Goal: Task Accomplishment & Management: Use online tool/utility

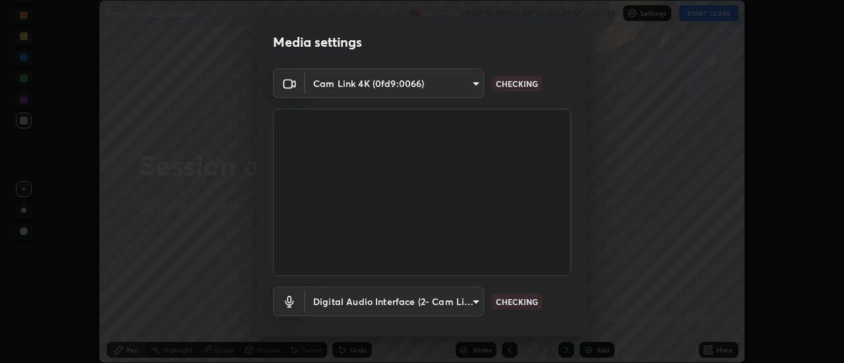
scroll to position [69, 0]
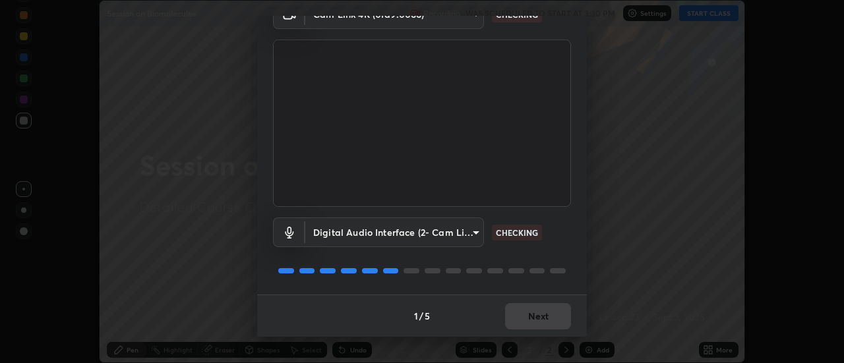
click at [539, 332] on div "1 / 5 Next" at bounding box center [422, 316] width 330 height 42
click at [550, 331] on div "1 / 5 Next" at bounding box center [422, 316] width 330 height 42
click at [542, 317] on div "1 / 5 Next" at bounding box center [422, 316] width 330 height 42
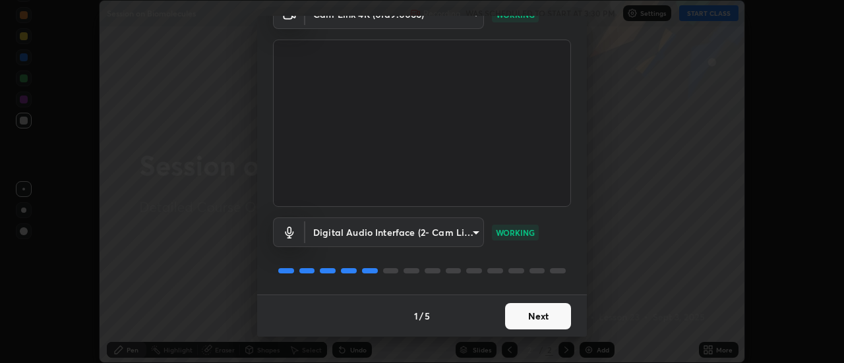
click at [545, 314] on button "Next" at bounding box center [538, 316] width 66 height 26
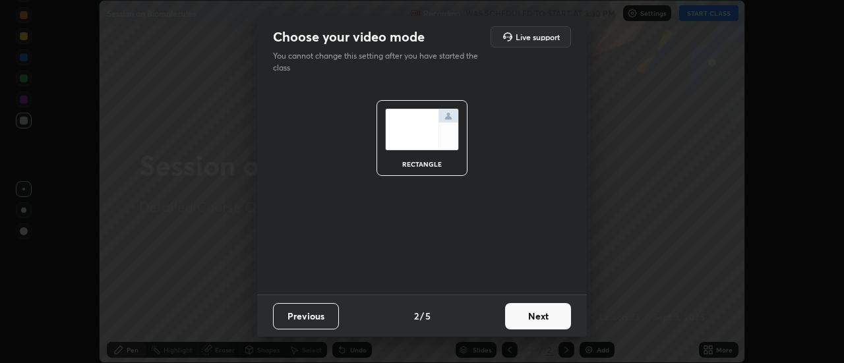
scroll to position [0, 0]
click at [545, 315] on button "Next" at bounding box center [538, 316] width 66 height 26
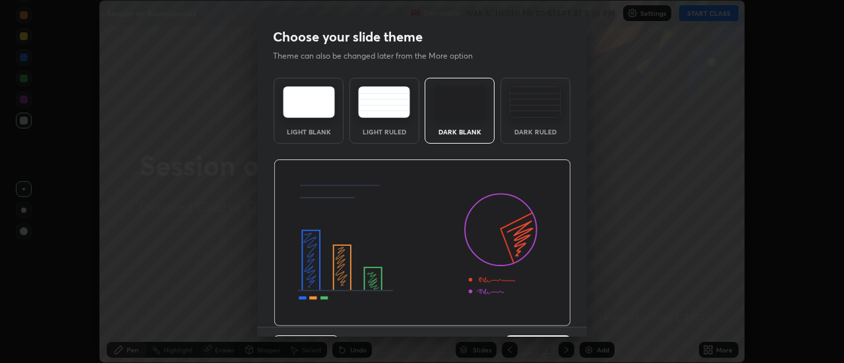
click at [543, 131] on div "Dark Ruled" at bounding box center [535, 132] width 53 height 7
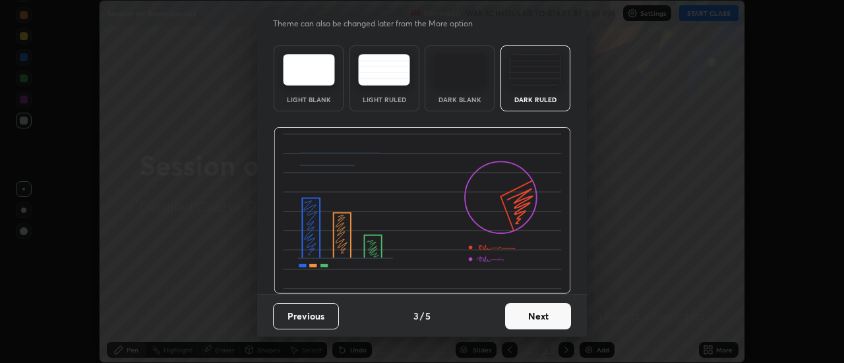
click at [531, 313] on button "Next" at bounding box center [538, 316] width 66 height 26
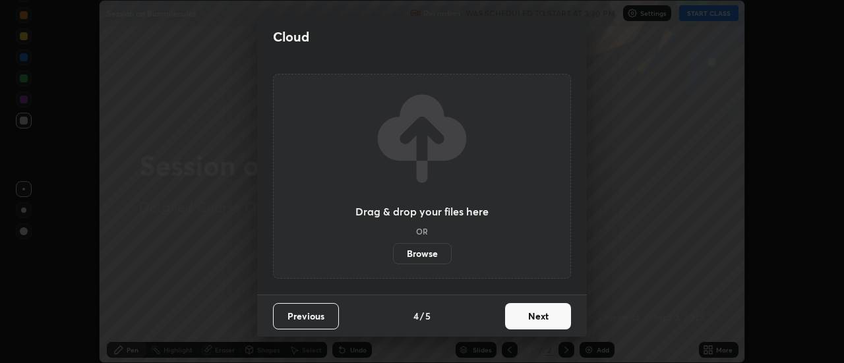
click at [535, 324] on button "Next" at bounding box center [538, 316] width 66 height 26
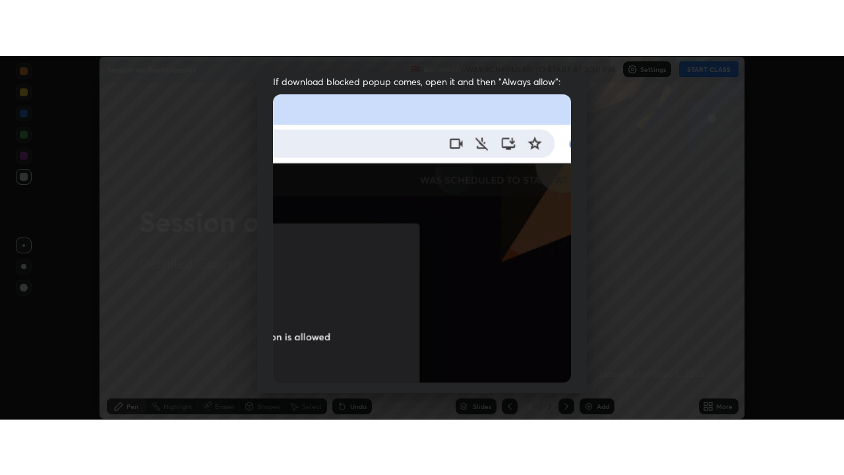
scroll to position [338, 0]
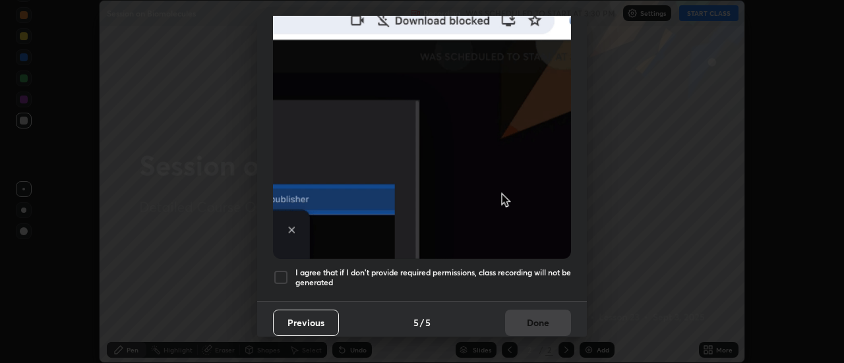
click at [286, 270] on div at bounding box center [281, 278] width 16 height 16
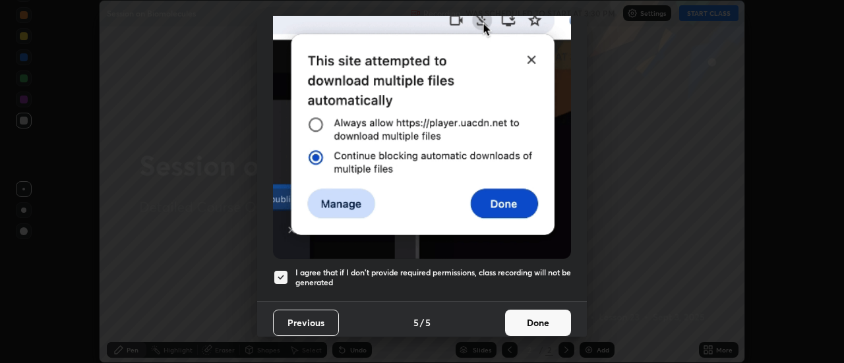
click at [530, 321] on button "Done" at bounding box center [538, 323] width 66 height 26
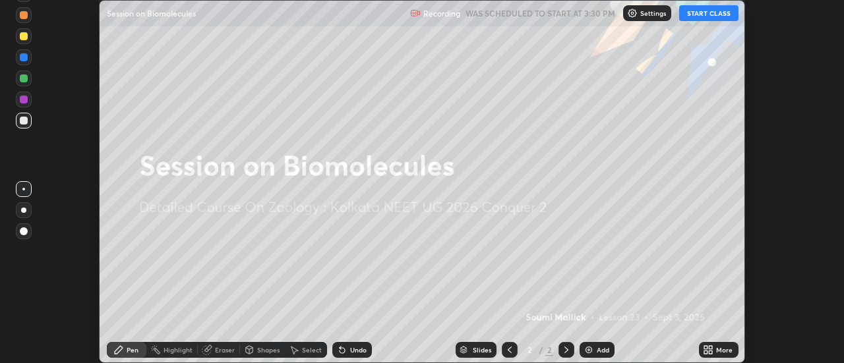
click at [701, 17] on button "START CLASS" at bounding box center [708, 13] width 59 height 16
click at [725, 349] on div "More" at bounding box center [724, 350] width 16 height 7
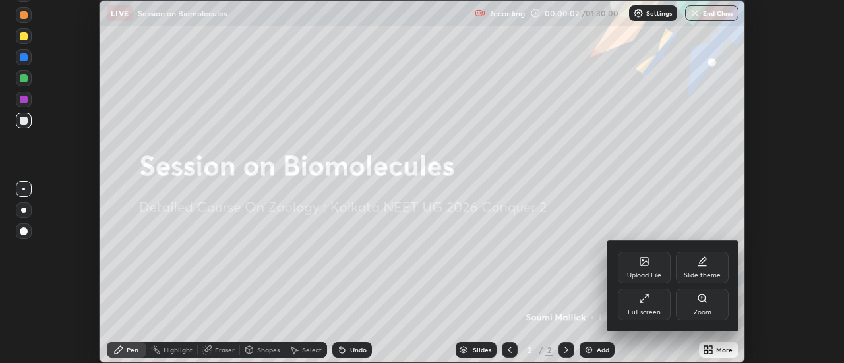
click at [655, 312] on div "Full screen" at bounding box center [644, 312] width 33 height 7
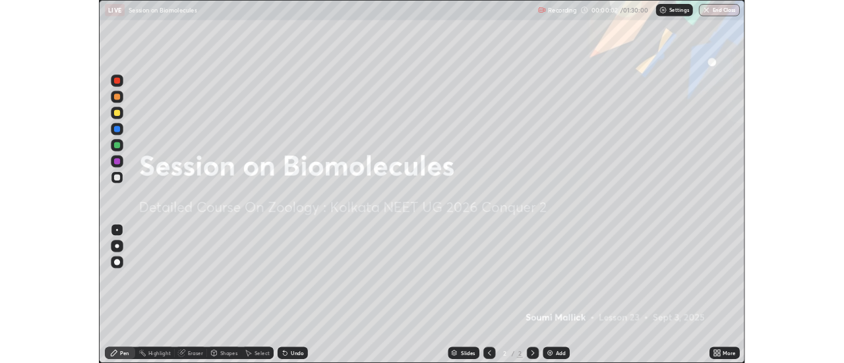
scroll to position [475, 844]
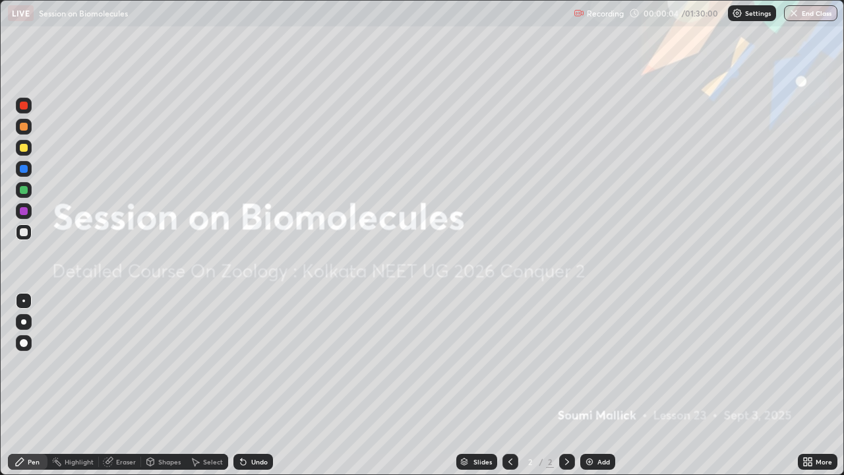
click at [572, 363] on div at bounding box center [567, 462] width 16 height 16
click at [590, 363] on img at bounding box center [589, 461] width 11 height 11
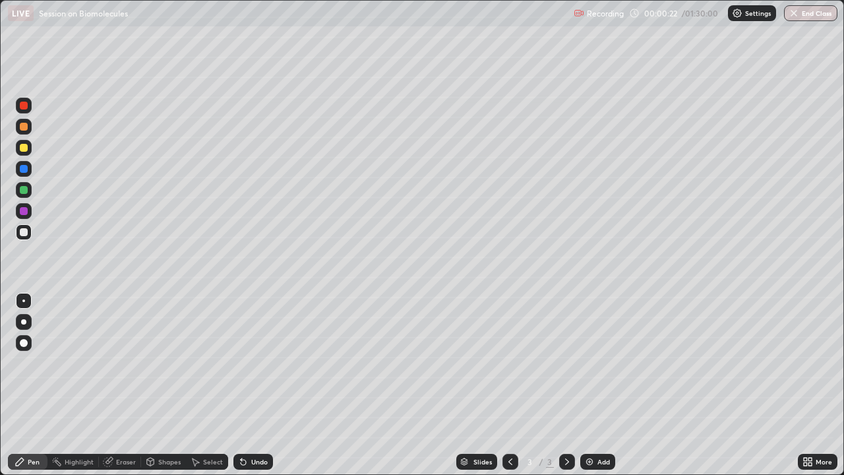
click at [26, 212] on div at bounding box center [24, 211] width 8 height 8
click at [24, 233] on div at bounding box center [24, 232] width 8 height 8
click at [26, 191] on div at bounding box center [24, 190] width 8 height 8
click at [166, 363] on div "Shapes" at bounding box center [169, 461] width 22 height 7
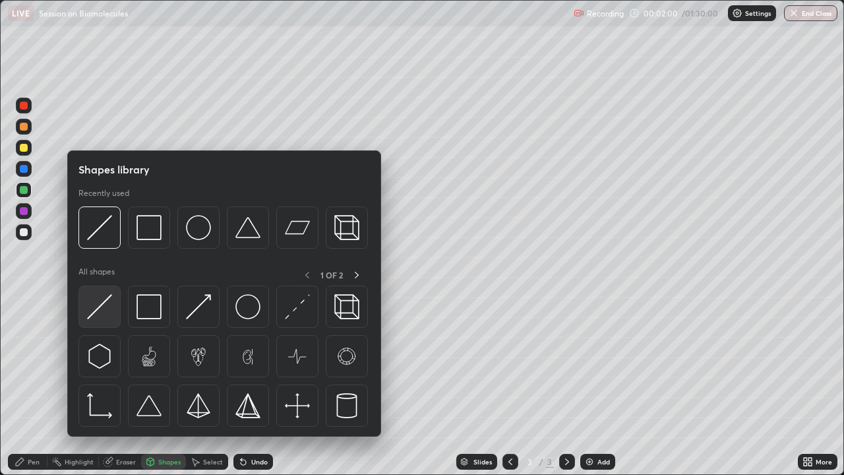
click at [104, 312] on img at bounding box center [99, 306] width 25 height 25
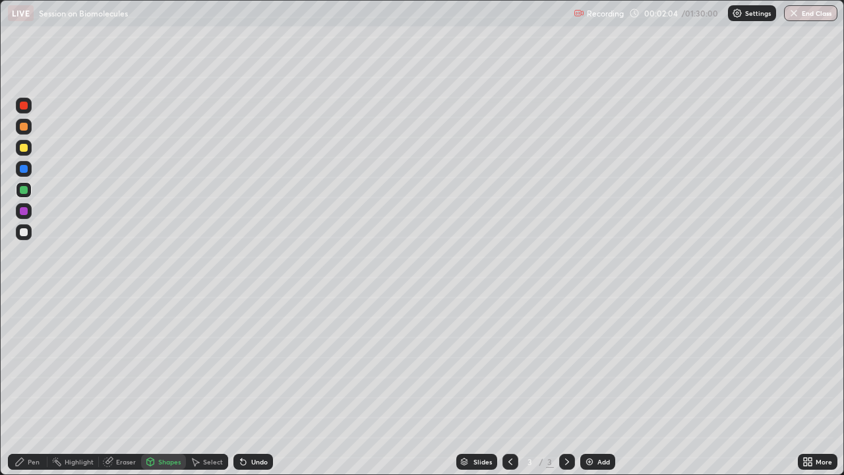
click at [29, 363] on div "Pen" at bounding box center [34, 461] width 12 height 7
click at [163, 363] on div "Shapes" at bounding box center [169, 461] width 22 height 7
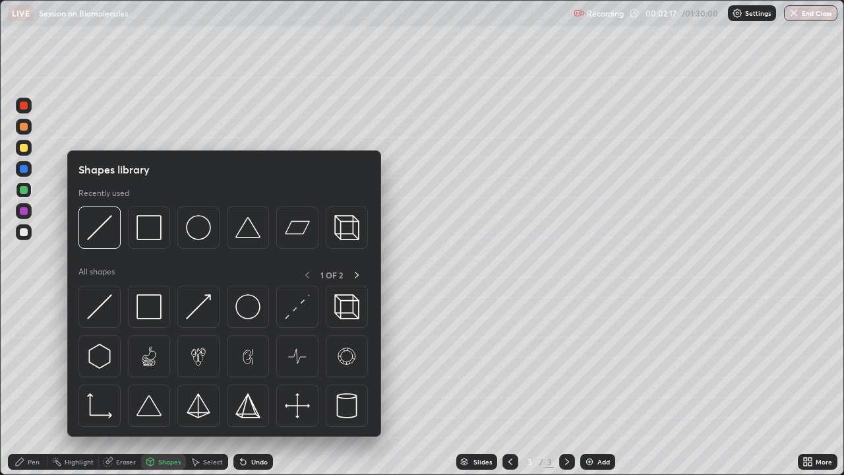
click at [202, 363] on div "Select" at bounding box center [207, 462] width 42 height 16
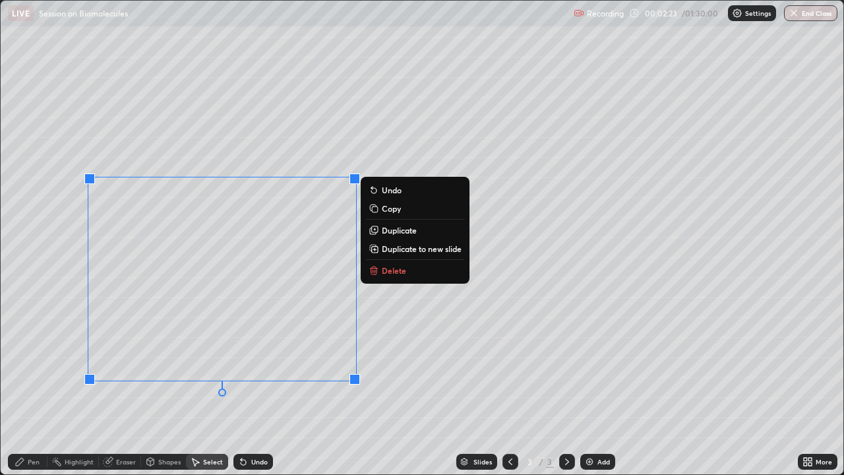
click at [194, 363] on div "0 ° Undo Copy Duplicate Duplicate to new slide Delete" at bounding box center [422, 237] width 843 height 473
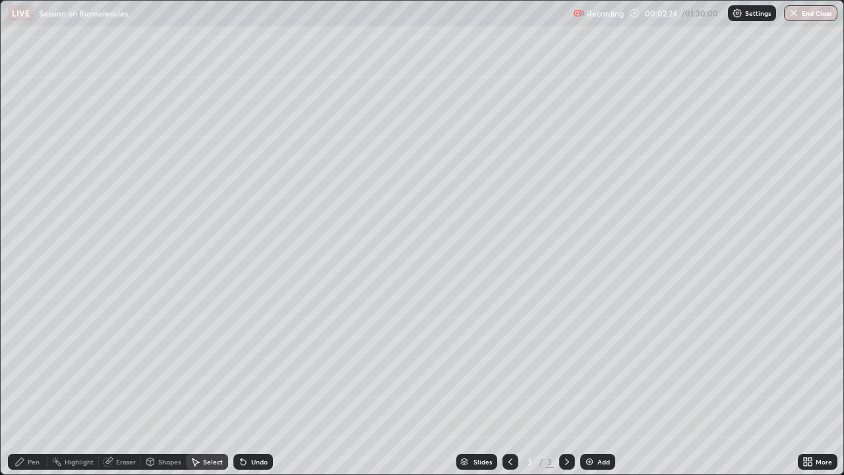
click at [38, 363] on div "Pen" at bounding box center [28, 462] width 40 height 16
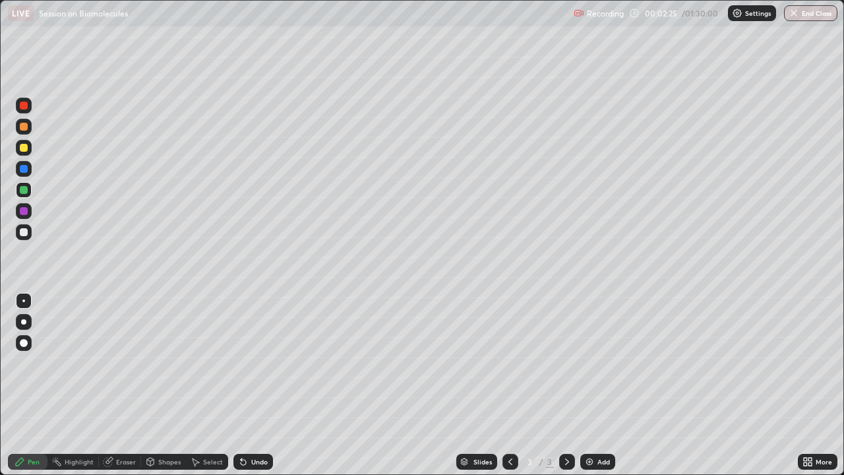
click at [30, 236] on div at bounding box center [24, 232] width 16 height 16
click at [249, 363] on div "Undo" at bounding box center [253, 462] width 40 height 16
click at [251, 363] on div "Undo" at bounding box center [259, 461] width 16 height 7
click at [201, 363] on div "Select" at bounding box center [207, 462] width 42 height 16
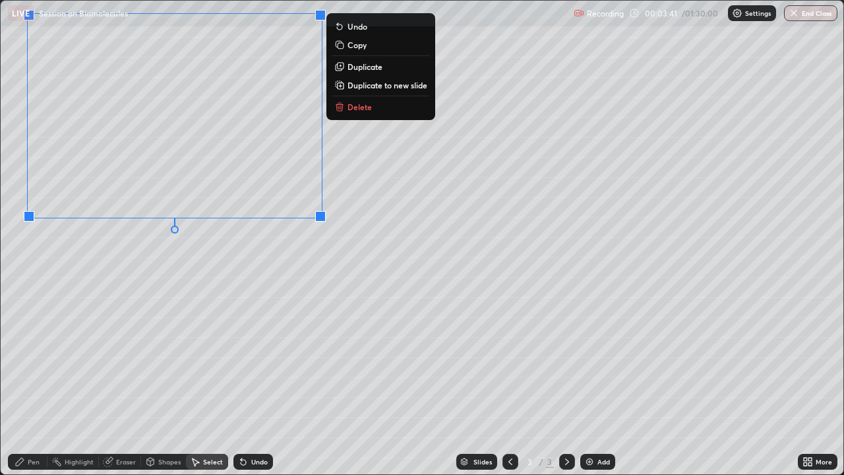
click at [105, 307] on div "0 ° Undo Copy Duplicate Duplicate to new slide Delete" at bounding box center [422, 237] width 843 height 473
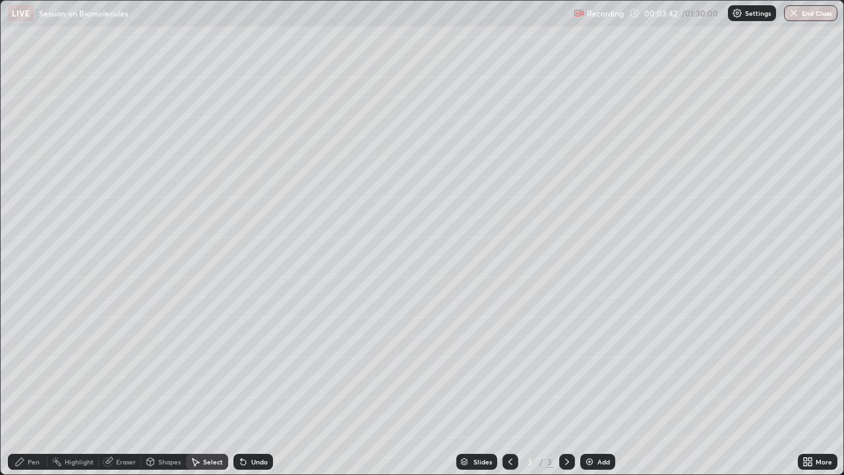
click at [23, 363] on icon at bounding box center [20, 461] width 11 height 11
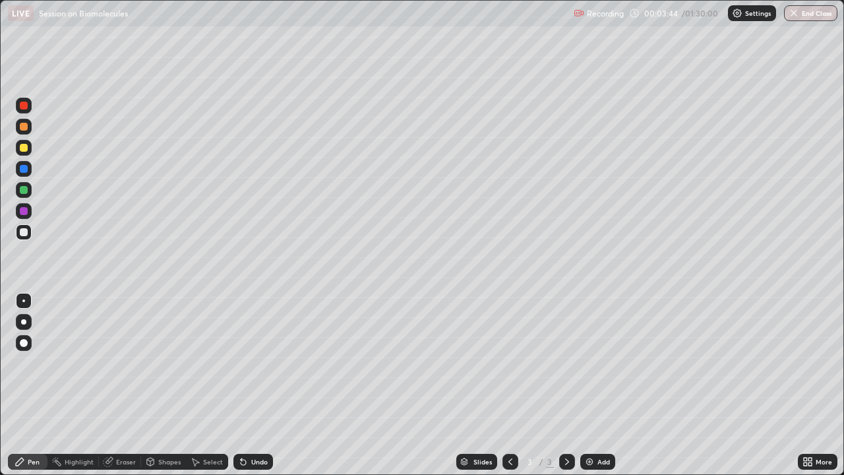
click at [27, 216] on div at bounding box center [24, 211] width 16 height 16
click at [119, 363] on div "Eraser" at bounding box center [126, 461] width 20 height 7
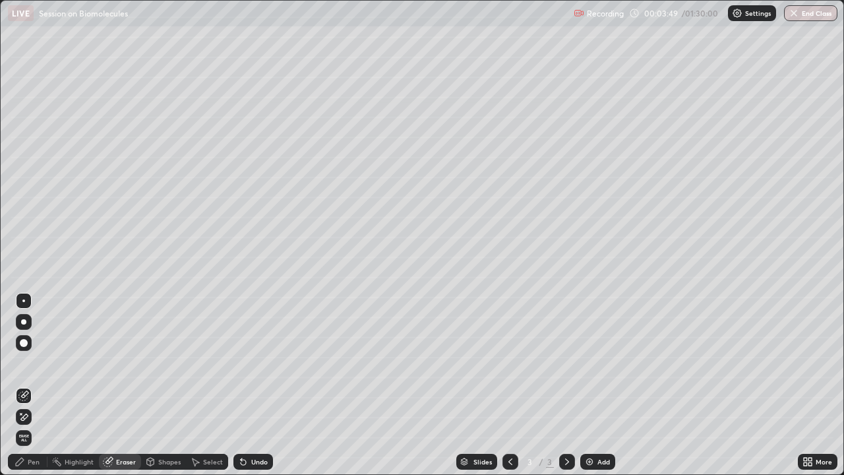
click at [41, 363] on div "Pen" at bounding box center [28, 462] width 40 height 16
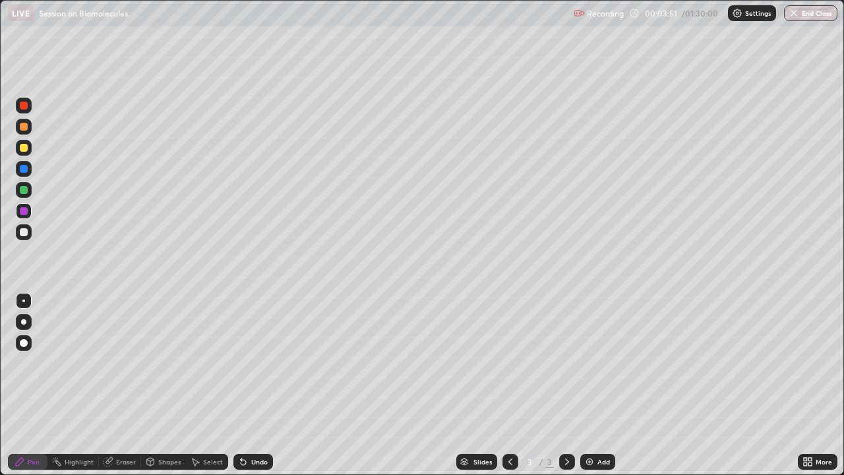
click at [24, 233] on div at bounding box center [24, 232] width 8 height 8
click at [27, 170] on div at bounding box center [24, 169] width 8 height 8
click at [26, 212] on div at bounding box center [24, 211] width 8 height 8
click at [258, 363] on div "Undo" at bounding box center [259, 461] width 16 height 7
click at [24, 191] on div at bounding box center [24, 190] width 8 height 8
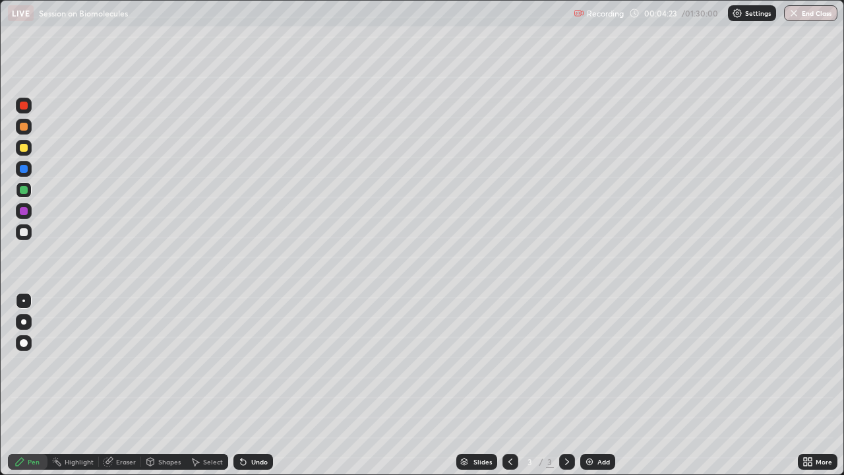
click at [251, 363] on div "Undo" at bounding box center [259, 461] width 16 height 7
click at [253, 363] on div "Undo" at bounding box center [259, 461] width 16 height 7
click at [250, 363] on div "Undo" at bounding box center [253, 462] width 40 height 16
click at [23, 229] on div at bounding box center [24, 232] width 8 height 8
click at [262, 363] on div "Undo" at bounding box center [259, 461] width 16 height 7
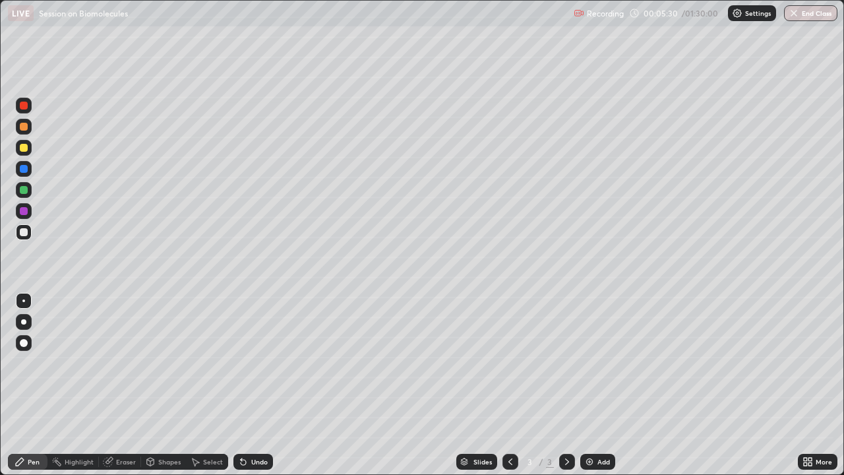
click at [262, 363] on div "Undo" at bounding box center [259, 461] width 16 height 7
click at [246, 363] on icon at bounding box center [243, 461] width 11 height 11
click at [251, 363] on div "Undo" at bounding box center [253, 462] width 40 height 16
click at [256, 363] on div "Undo" at bounding box center [253, 462] width 40 height 16
click at [27, 145] on div at bounding box center [24, 148] width 8 height 8
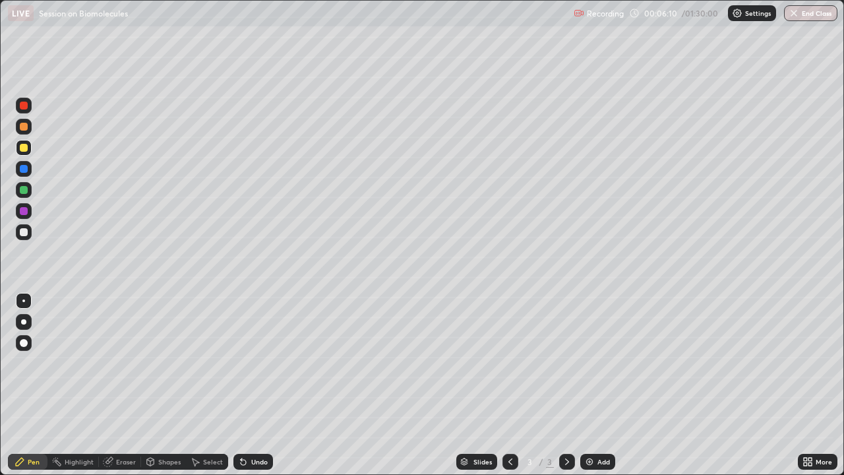
click at [20, 129] on div at bounding box center [24, 127] width 8 height 8
click at [25, 234] on div at bounding box center [24, 232] width 8 height 8
click at [208, 363] on div "Select" at bounding box center [213, 461] width 20 height 7
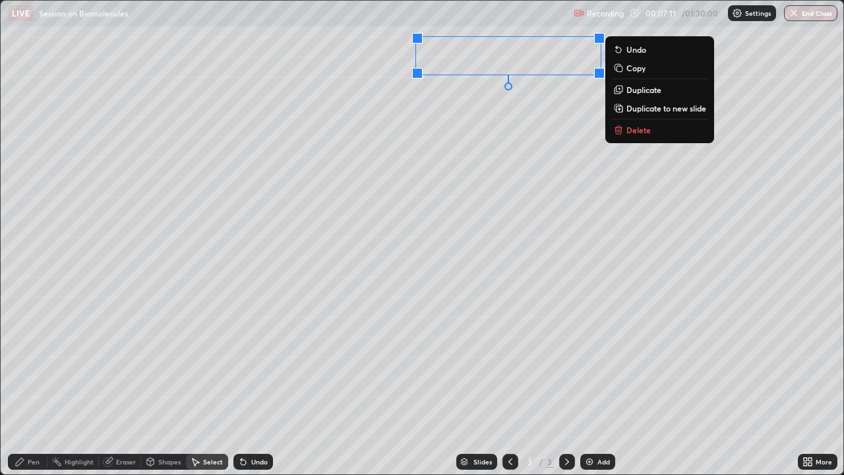
click at [214, 363] on div "0 ° Undo Copy Duplicate Duplicate to new slide Delete" at bounding box center [422, 237] width 843 height 473
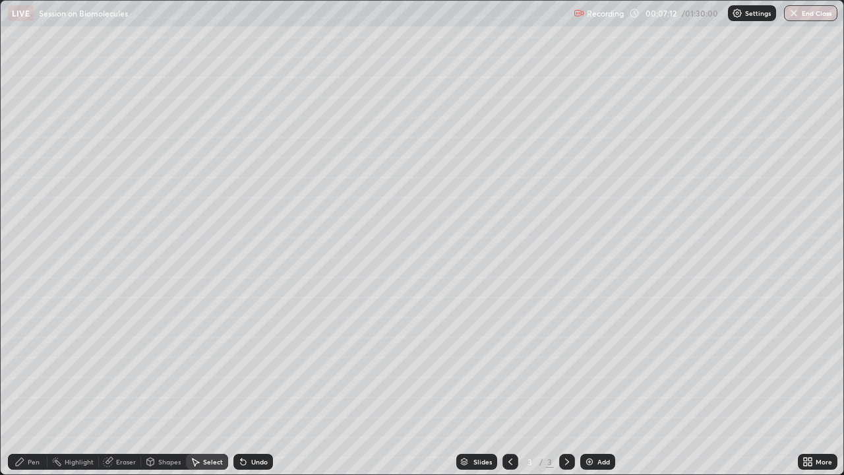
click at [38, 363] on div "Pen" at bounding box center [34, 461] width 12 height 7
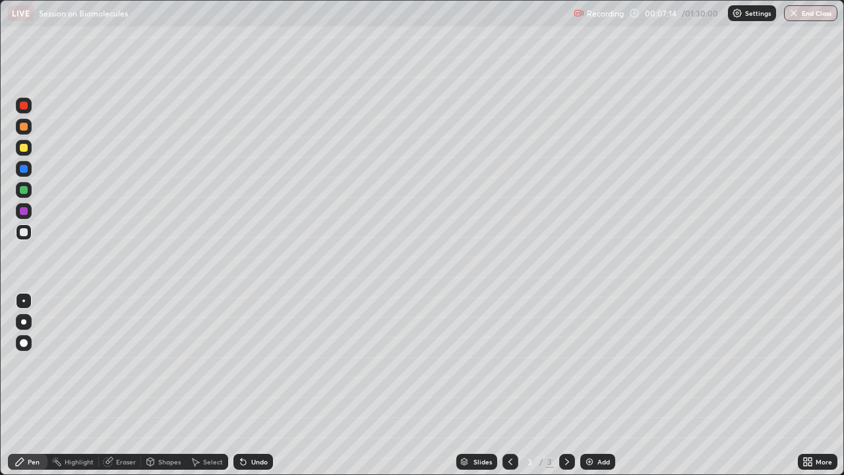
click at [27, 172] on div at bounding box center [24, 169] width 16 height 16
click at [20, 229] on div at bounding box center [24, 232] width 8 height 8
click at [22, 104] on div at bounding box center [24, 106] width 8 height 8
click at [25, 229] on div at bounding box center [24, 232] width 8 height 8
click at [210, 363] on div "Select" at bounding box center [207, 462] width 42 height 16
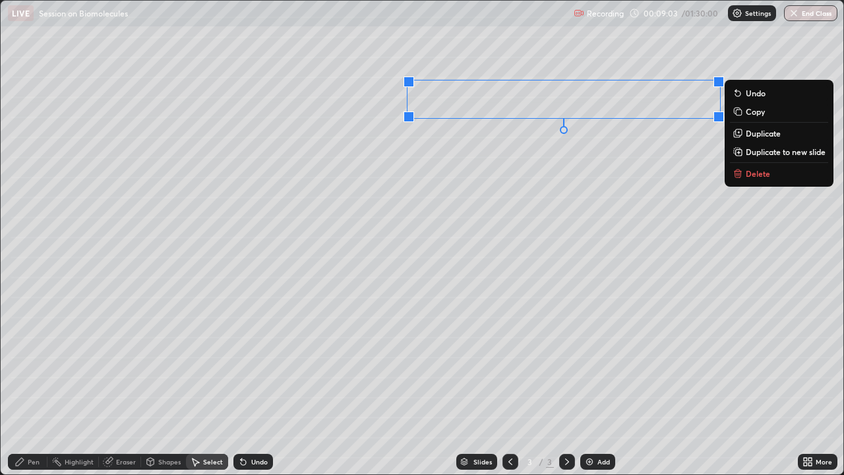
click at [483, 185] on div "0 ° Undo Copy Duplicate Duplicate to new slide Delete" at bounding box center [422, 237] width 843 height 473
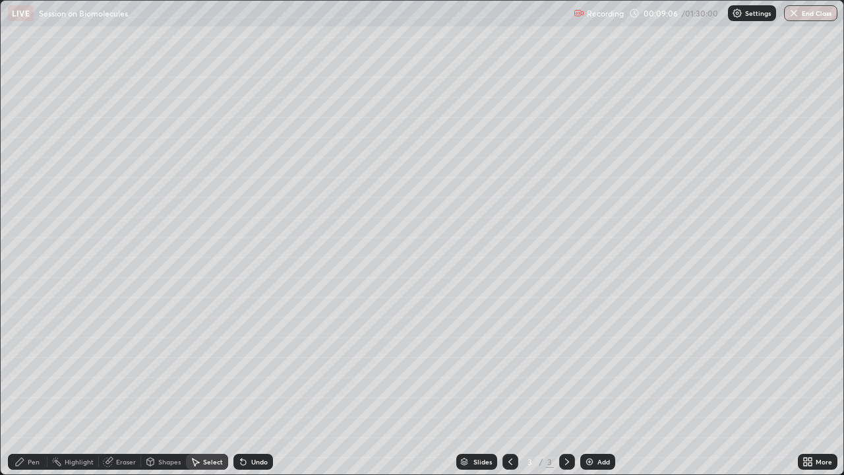
click at [32, 363] on div "Pen" at bounding box center [34, 461] width 12 height 7
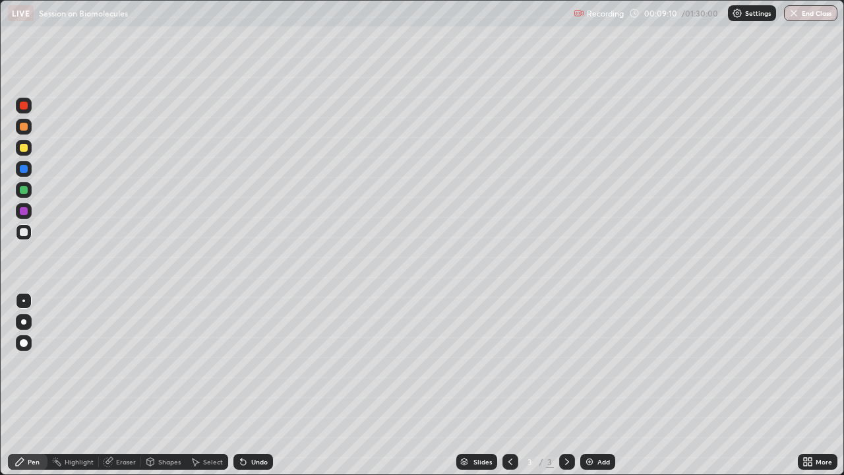
click at [253, 363] on div "Undo" at bounding box center [259, 461] width 16 height 7
click at [251, 363] on div "Undo" at bounding box center [253, 462] width 40 height 16
click at [251, 363] on div "Undo" at bounding box center [259, 461] width 16 height 7
click at [253, 363] on div "Undo" at bounding box center [259, 461] width 16 height 7
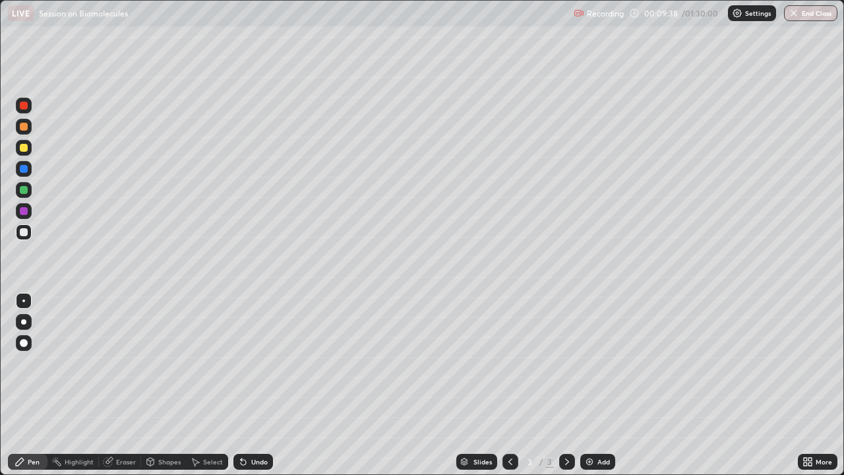
click at [251, 363] on div "Undo" at bounding box center [259, 461] width 16 height 7
click at [249, 363] on div "Undo" at bounding box center [253, 462] width 40 height 16
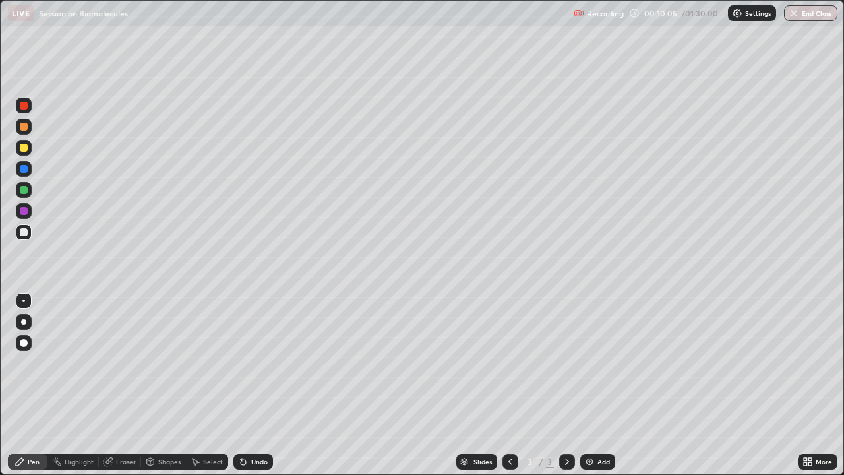
click at [208, 363] on div "Select" at bounding box center [213, 461] width 20 height 7
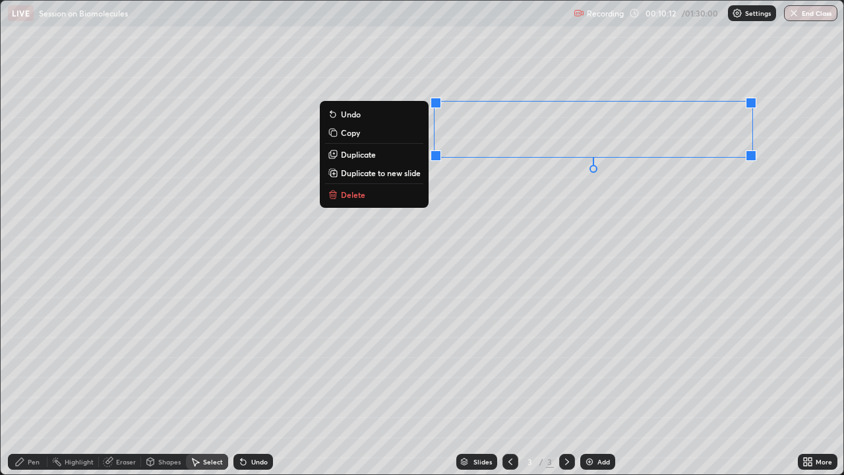
click at [486, 218] on div "0 ° Undo Copy Duplicate Duplicate to new slide Delete" at bounding box center [422, 237] width 843 height 473
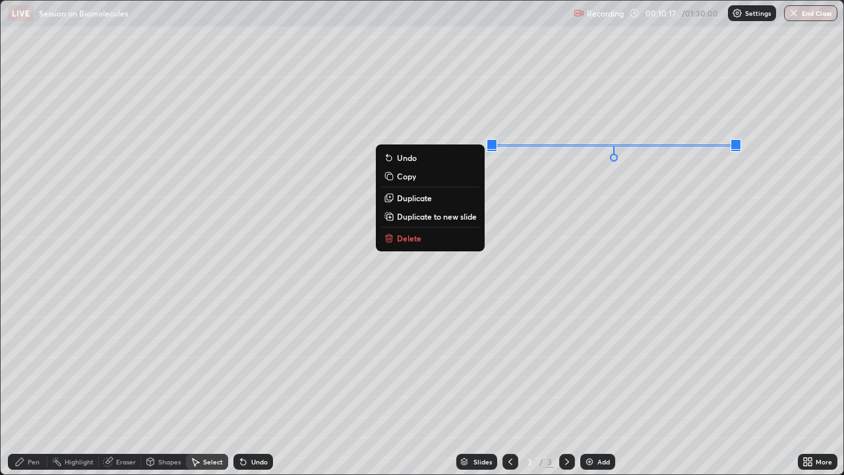
click at [257, 363] on div "Undo" at bounding box center [259, 461] width 16 height 7
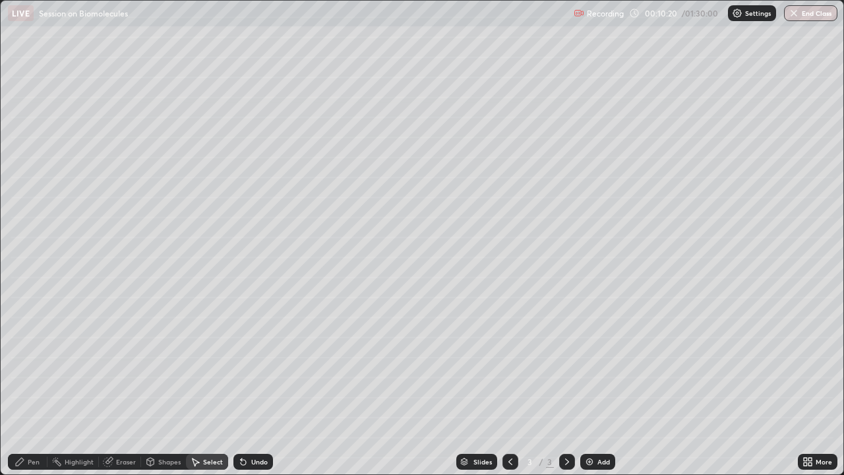
click at [34, 363] on div "Pen" at bounding box center [34, 461] width 12 height 7
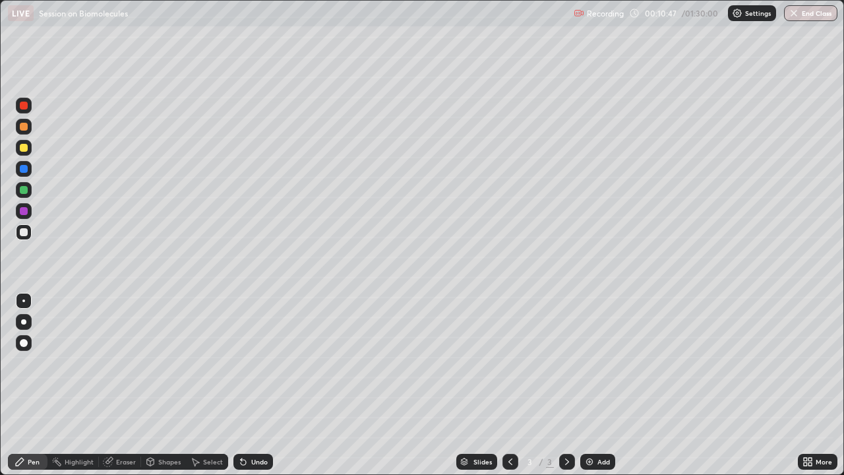
click at [206, 363] on div "Select" at bounding box center [213, 461] width 20 height 7
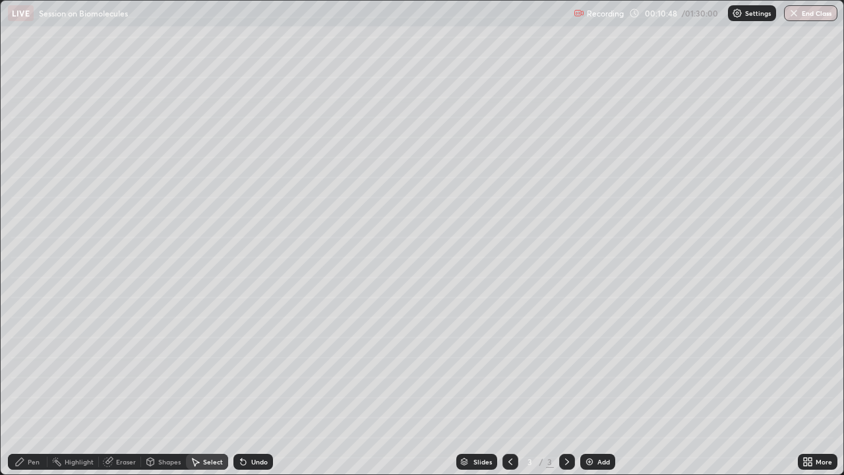
click at [0, 0] on button "Undo" at bounding box center [0, 0] width 0 height 0
click at [31, 363] on div "Pen" at bounding box center [34, 461] width 12 height 7
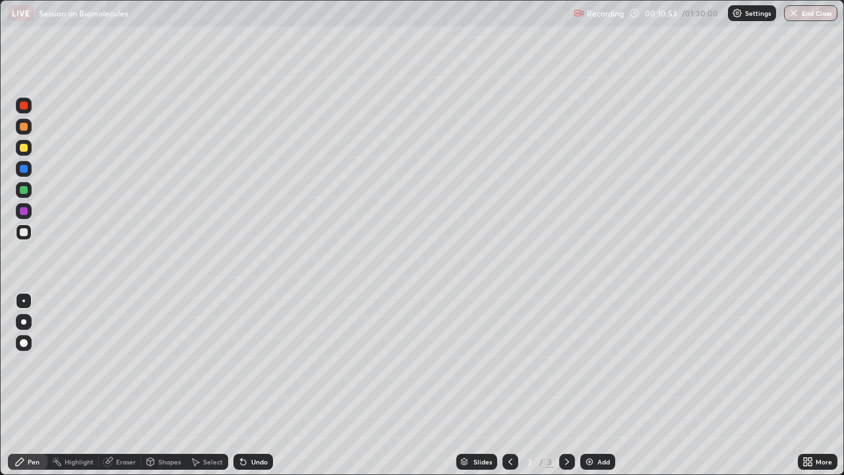
click at [204, 363] on div "Select" at bounding box center [213, 461] width 20 height 7
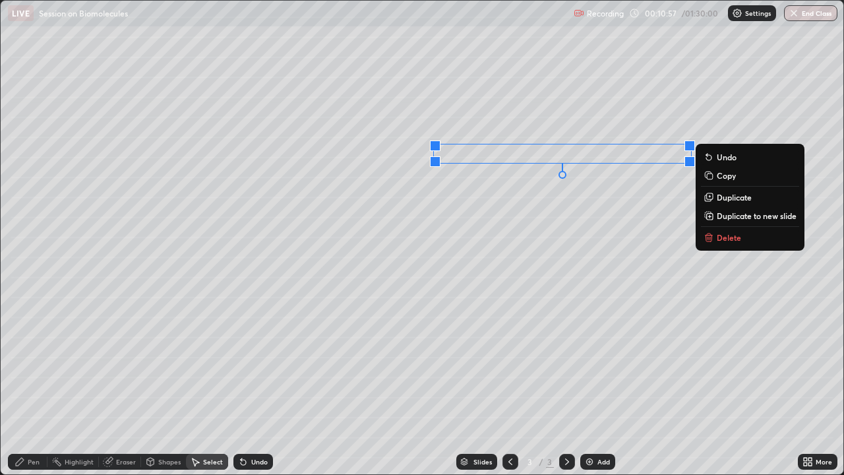
click at [531, 203] on div "0 ° Undo Copy Duplicate Duplicate to new slide Delete" at bounding box center [422, 237] width 843 height 473
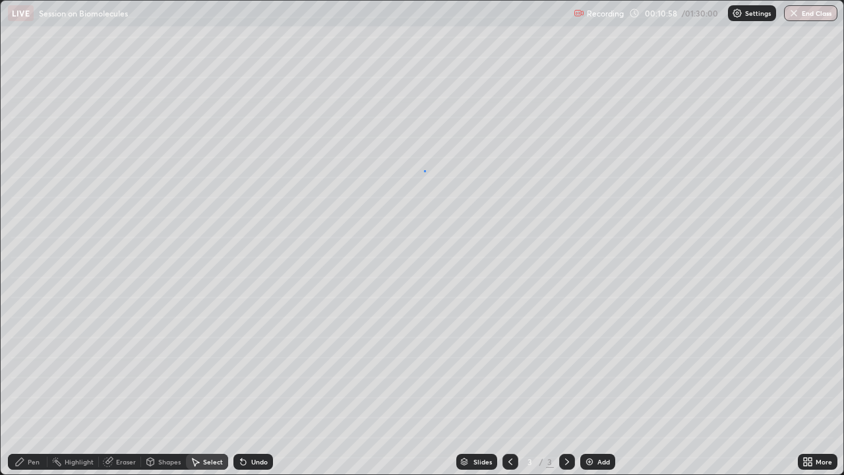
click at [423, 170] on div "0 ° Undo Copy Duplicate Duplicate to new slide Delete" at bounding box center [422, 237] width 843 height 473
click at [430, 167] on div "0 ° Undo Copy Duplicate Duplicate to new slide Delete" at bounding box center [422, 237] width 843 height 473
click at [40, 363] on div "Pen" at bounding box center [28, 462] width 40 height 16
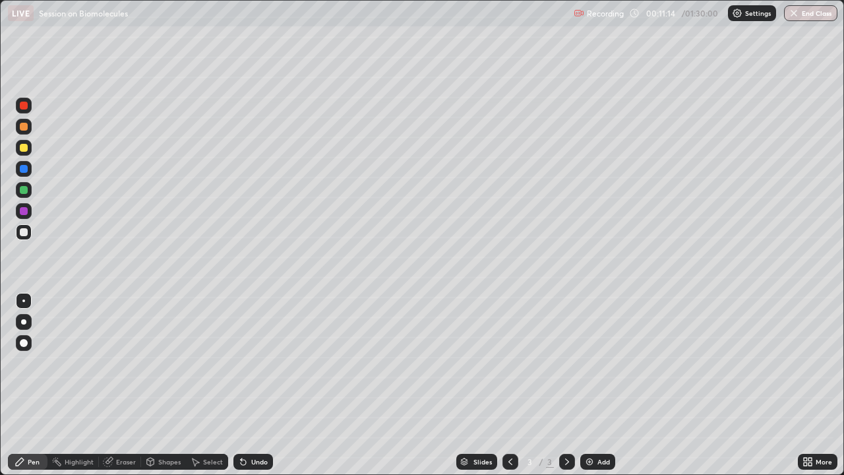
click at [208, 363] on div "Select" at bounding box center [213, 461] width 20 height 7
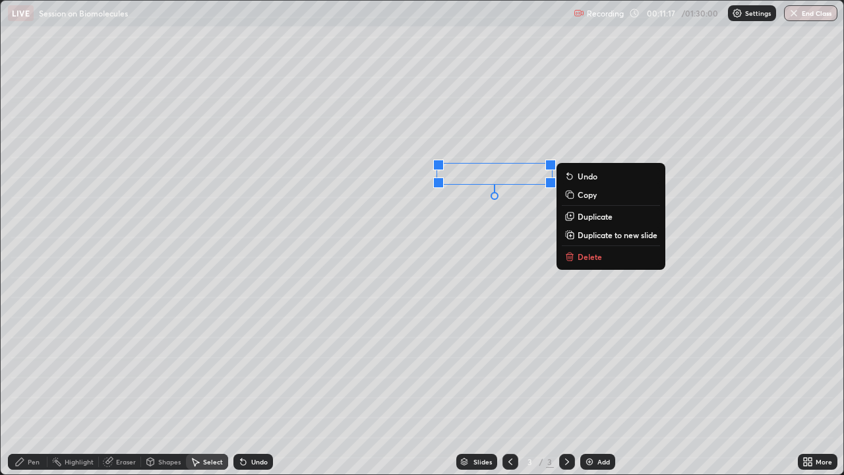
click at [486, 221] on div "0 ° Undo Copy Duplicate Duplicate to new slide Delete" at bounding box center [422, 237] width 843 height 473
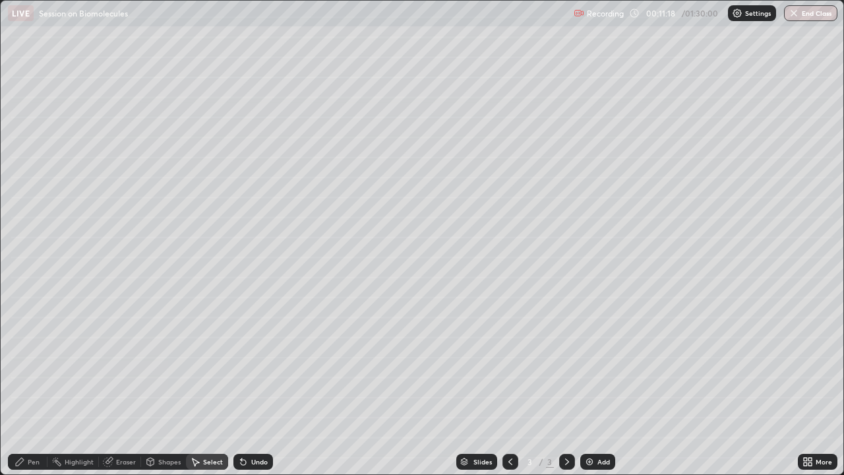
click at [33, 363] on div "Pen" at bounding box center [34, 461] width 12 height 7
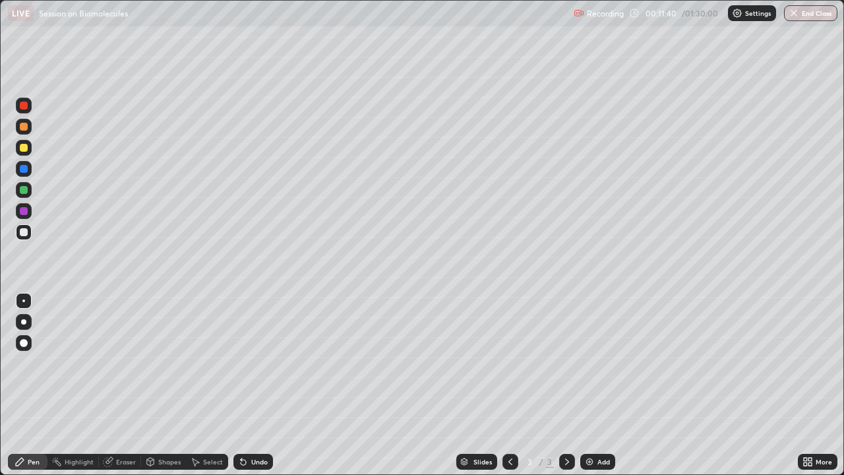
click at [213, 363] on div "Select" at bounding box center [213, 461] width 20 height 7
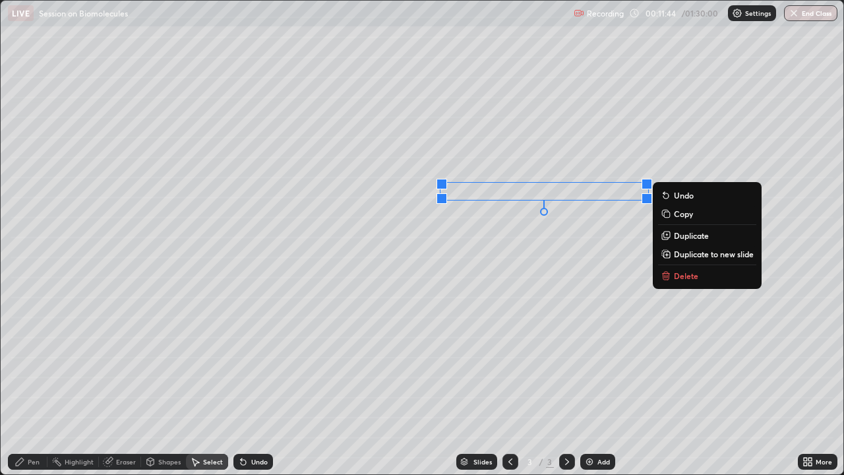
click at [508, 265] on div "0 ° Undo Copy Duplicate Duplicate to new slide Delete" at bounding box center [422, 237] width 843 height 473
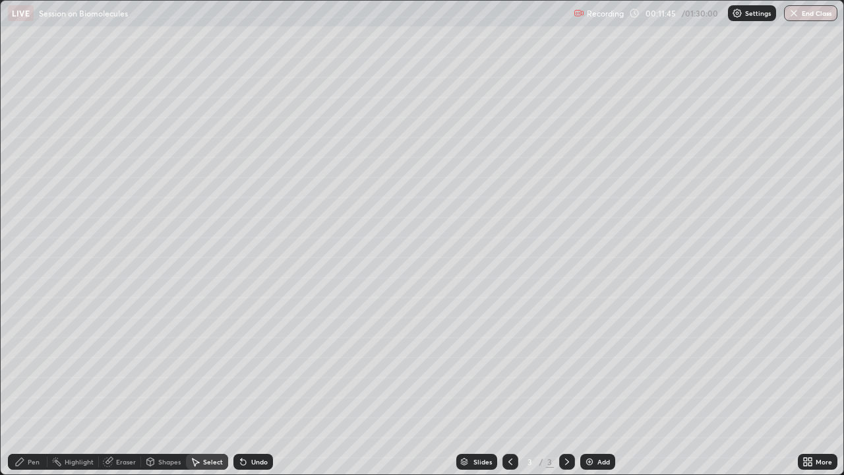
click at [34, 363] on div "Pen" at bounding box center [34, 461] width 12 height 7
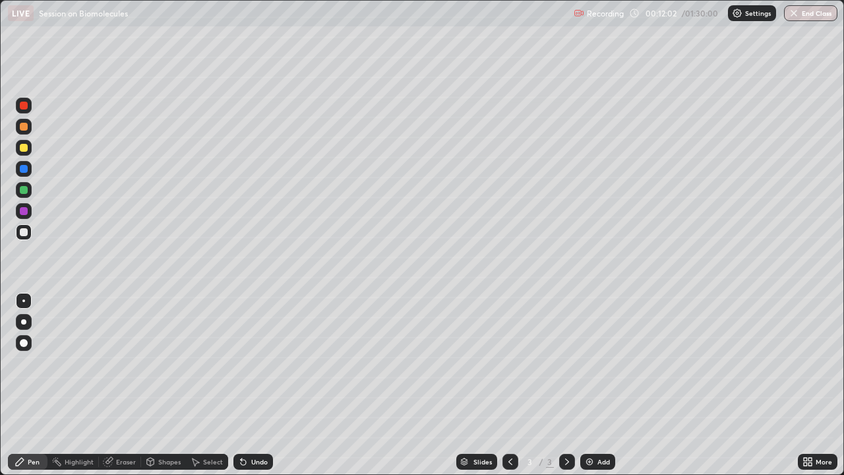
click at [262, 363] on div "Undo" at bounding box center [259, 461] width 16 height 7
click at [209, 363] on div "Select" at bounding box center [213, 461] width 20 height 7
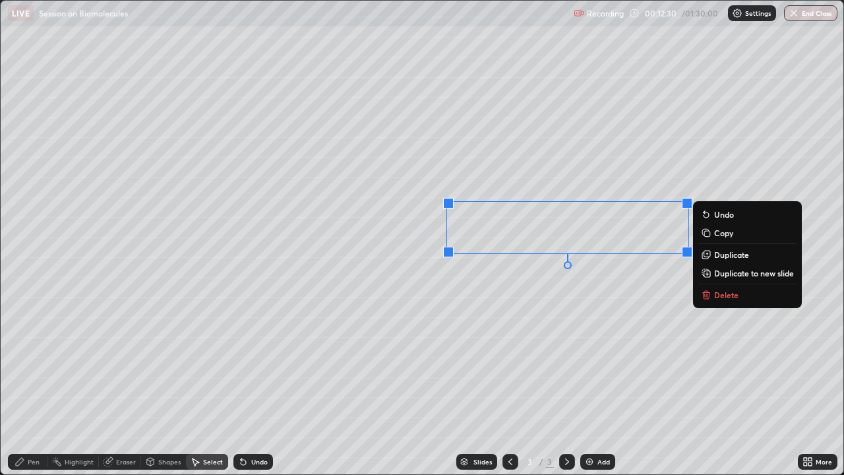
click at [560, 311] on div "0 ° Undo Copy Duplicate Duplicate to new slide Delete" at bounding box center [422, 237] width 843 height 473
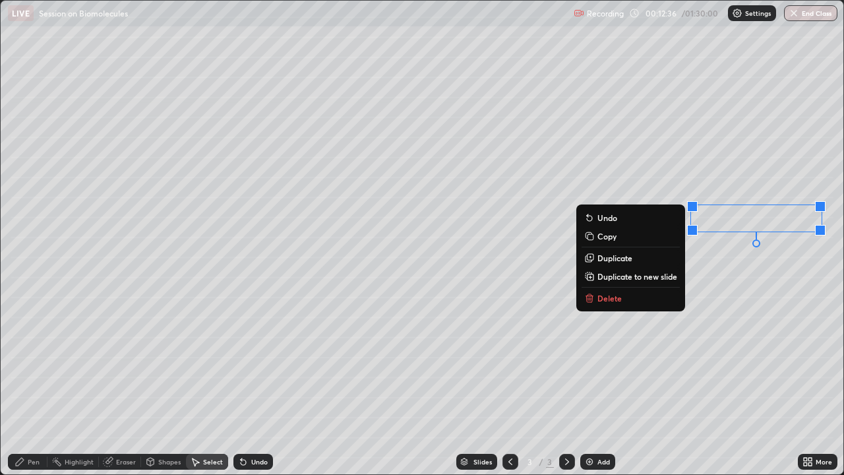
click at [535, 280] on div "0 ° Undo Copy Duplicate Duplicate to new slide Delete" at bounding box center [422, 237] width 843 height 473
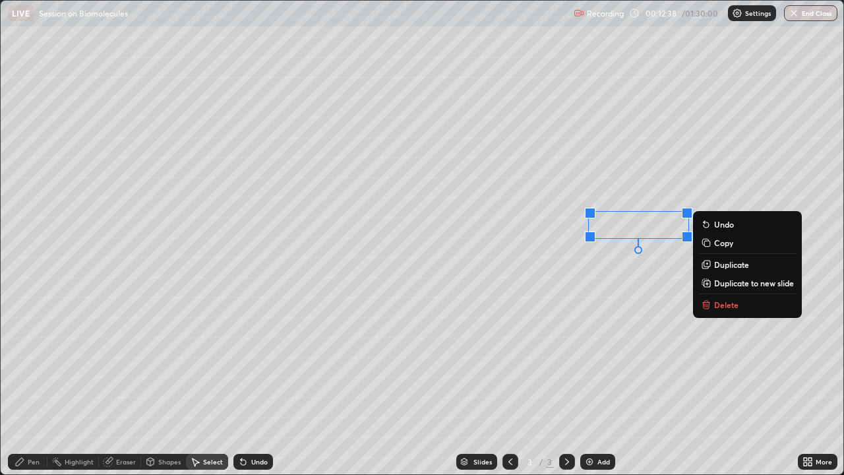
click at [614, 282] on div "0 ° Undo Copy Duplicate Duplicate to new slide Delete" at bounding box center [422, 237] width 843 height 473
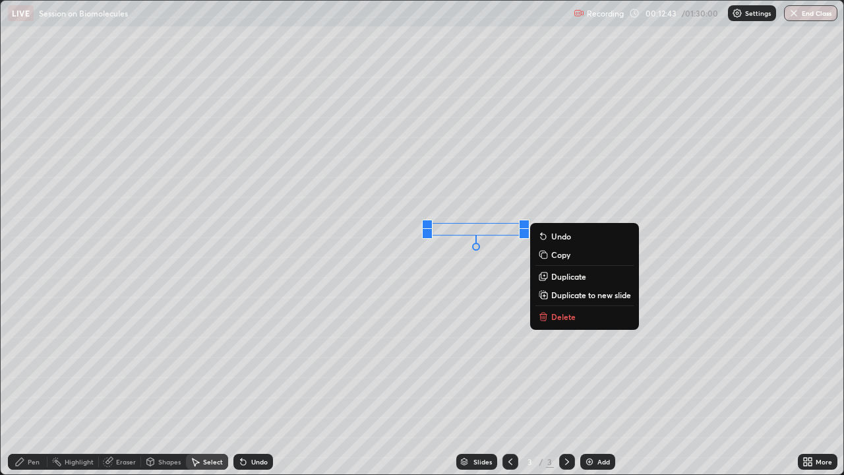
click at [501, 310] on div "0 ° Undo Copy Duplicate Duplicate to new slide Delete" at bounding box center [422, 237] width 843 height 473
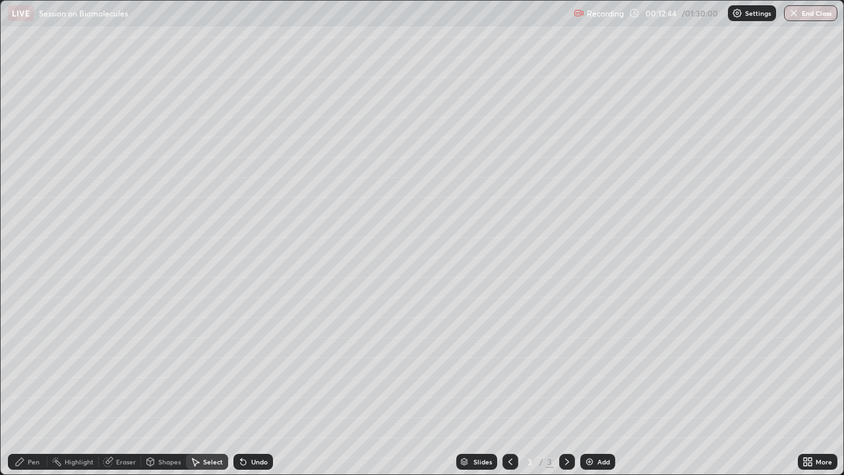
click at [42, 363] on div "Pen" at bounding box center [28, 462] width 40 height 16
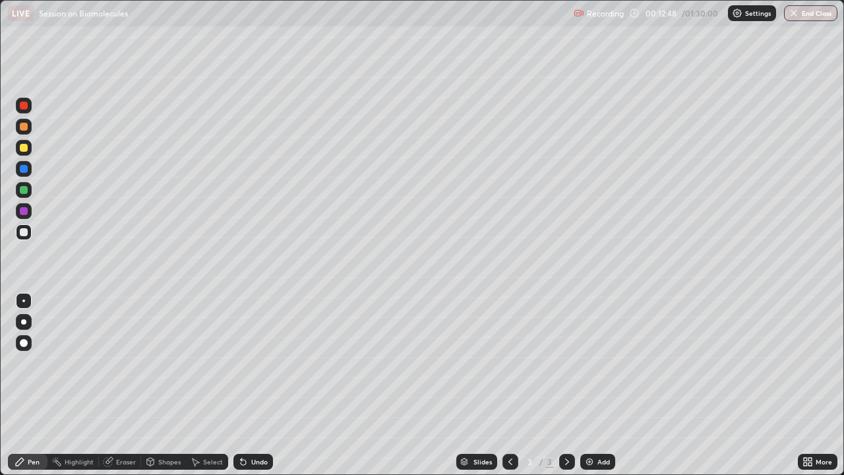
click at [28, 210] on div at bounding box center [24, 211] width 16 height 16
click at [260, 363] on div "Undo" at bounding box center [259, 461] width 16 height 7
click at [134, 363] on div "Eraser" at bounding box center [126, 461] width 20 height 7
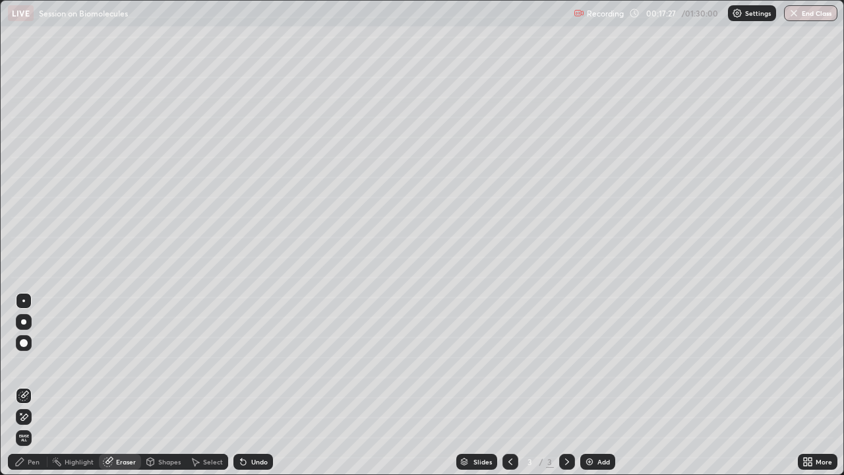
click at [592, 363] on img at bounding box center [589, 461] width 11 height 11
click at [166, 363] on div "Shapes" at bounding box center [169, 461] width 22 height 7
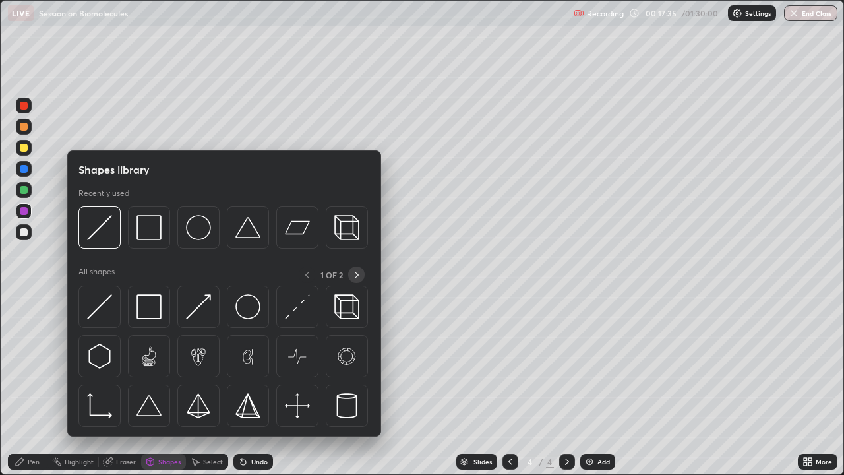
click at [354, 275] on icon at bounding box center [356, 275] width 11 height 11
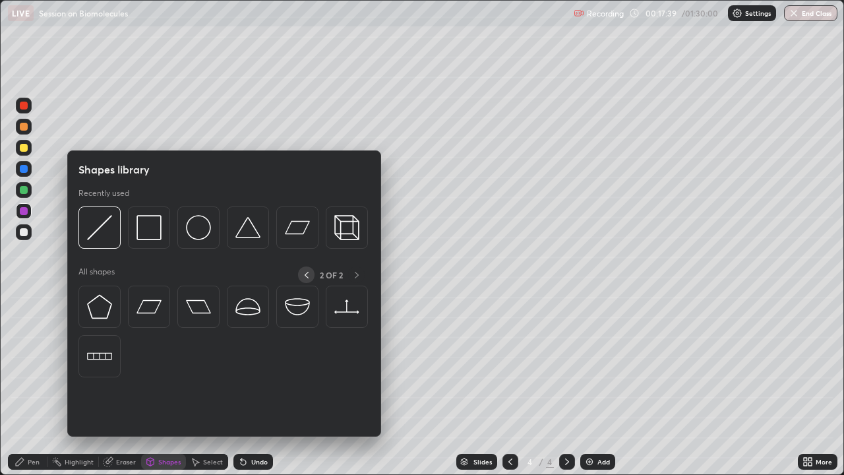
click at [301, 279] on icon at bounding box center [306, 275] width 11 height 11
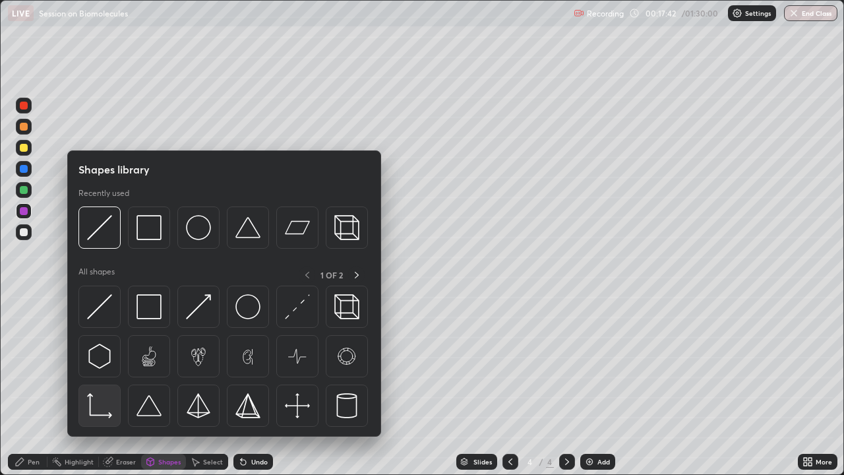
click at [103, 363] on img at bounding box center [99, 405] width 25 height 25
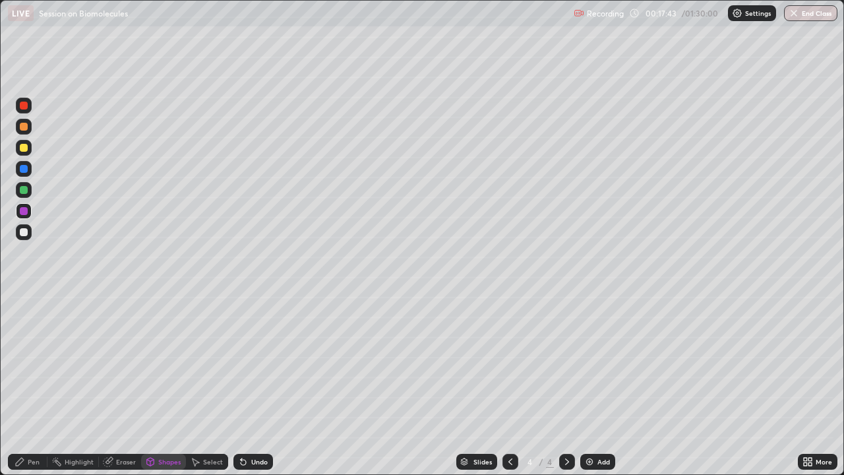
click at [27, 238] on div at bounding box center [24, 232] width 16 height 16
click at [202, 363] on div "Select" at bounding box center [207, 462] width 42 height 16
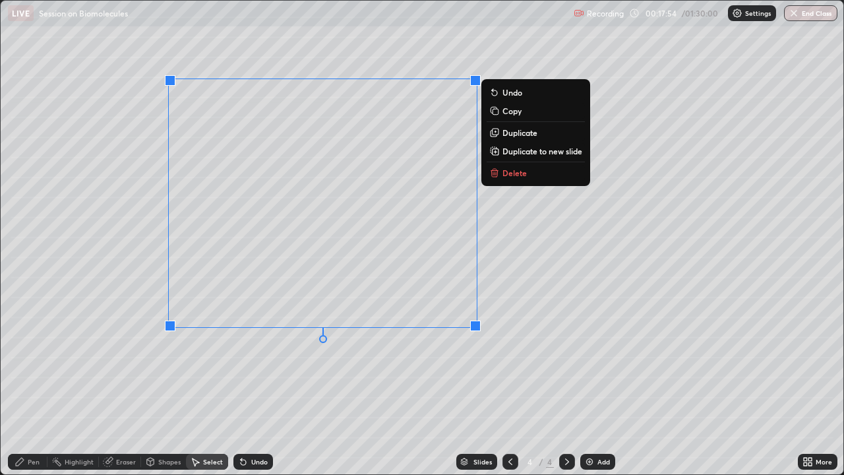
click at [36, 363] on div "Pen" at bounding box center [34, 461] width 12 height 7
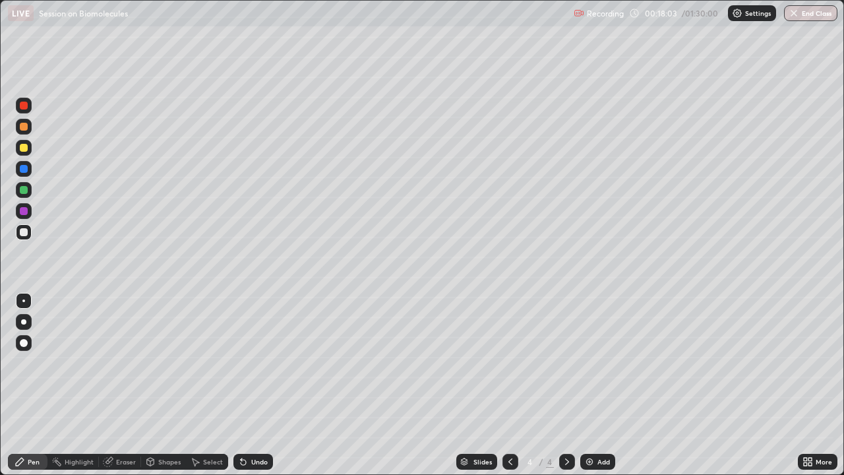
click at [28, 192] on div at bounding box center [24, 190] width 16 height 16
click at [25, 168] on div at bounding box center [24, 169] width 8 height 8
click at [27, 322] on div at bounding box center [24, 322] width 16 height 16
click at [251, 363] on div "Undo" at bounding box center [259, 461] width 16 height 7
click at [254, 363] on div "Undo" at bounding box center [259, 461] width 16 height 7
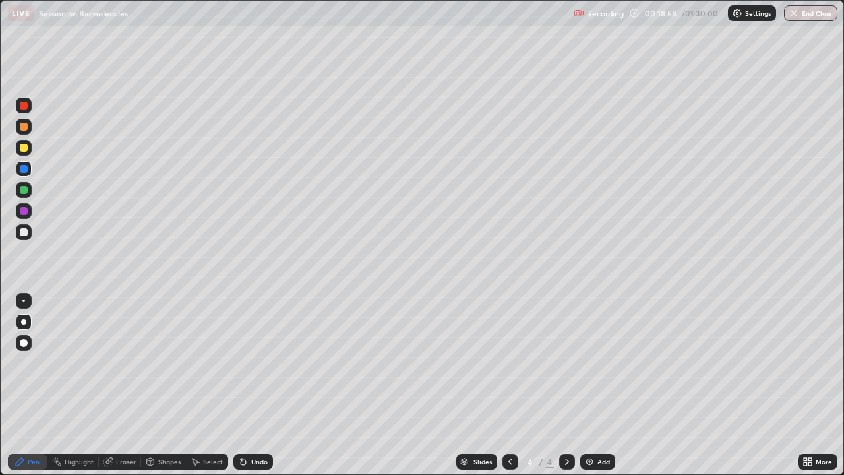
click at [28, 146] on div at bounding box center [24, 148] width 16 height 16
click at [28, 126] on div at bounding box center [24, 127] width 16 height 16
click at [254, 363] on div "Undo" at bounding box center [259, 461] width 16 height 7
click at [26, 235] on div at bounding box center [24, 232] width 8 height 8
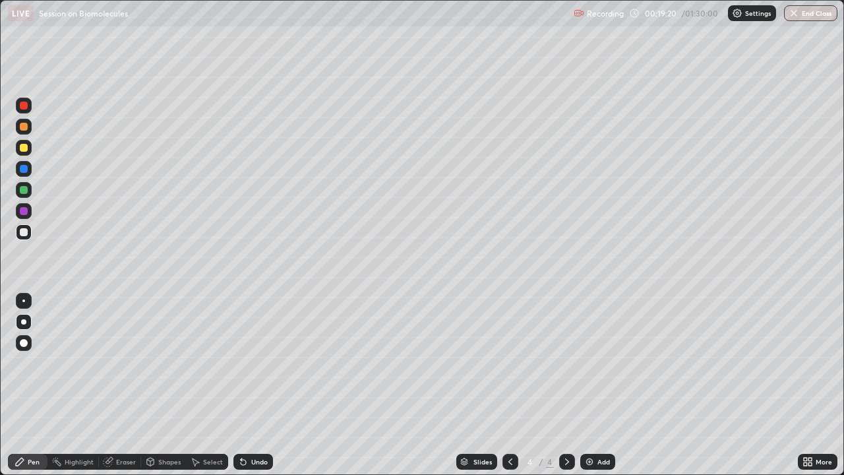
click at [22, 296] on div at bounding box center [24, 301] width 16 height 16
click at [24, 127] on div at bounding box center [24, 127] width 8 height 8
click at [26, 193] on div at bounding box center [24, 190] width 8 height 8
click at [257, 363] on div "Undo" at bounding box center [259, 461] width 16 height 7
click at [254, 363] on div "Undo" at bounding box center [253, 462] width 40 height 16
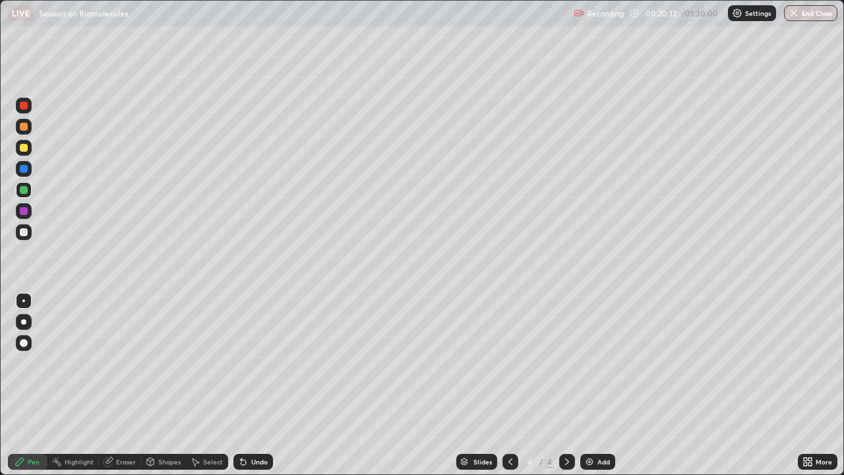
click at [79, 363] on div "Highlight" at bounding box center [79, 461] width 29 height 7
click at [28, 363] on div "Pen" at bounding box center [28, 461] width 40 height 26
click at [25, 216] on div at bounding box center [24, 211] width 16 height 16
click at [249, 363] on div "Undo" at bounding box center [253, 462] width 40 height 16
click at [251, 363] on div "Undo" at bounding box center [253, 462] width 40 height 16
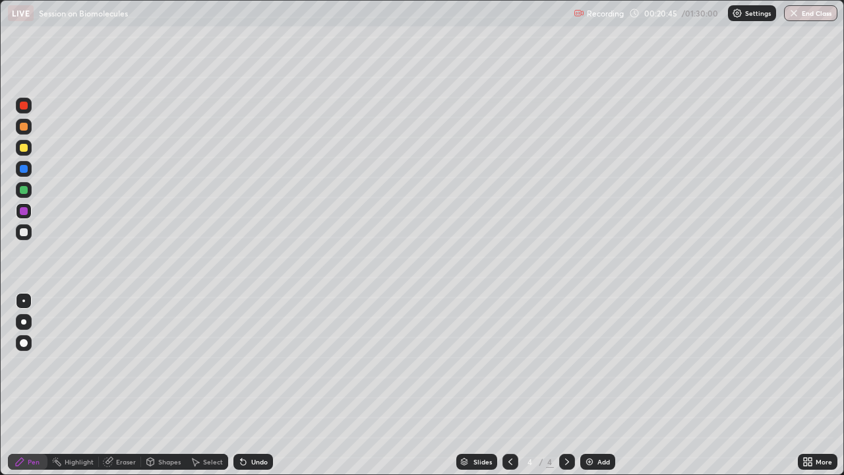
click at [254, 363] on div "Undo" at bounding box center [250, 461] width 45 height 26
click at [249, 363] on div "Undo" at bounding box center [250, 461] width 45 height 26
click at [241, 363] on icon at bounding box center [243, 461] width 5 height 5
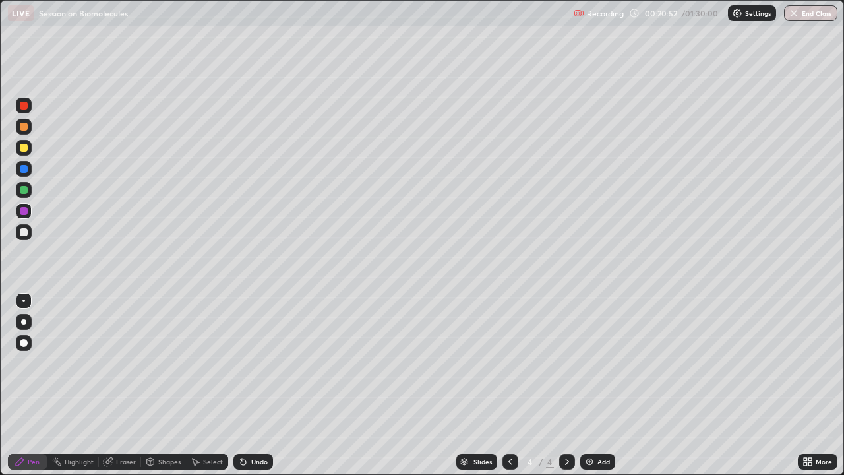
click at [241, 363] on icon at bounding box center [243, 461] width 5 height 5
click at [241, 363] on div "Undo" at bounding box center [253, 462] width 40 height 16
click at [243, 363] on div "Undo" at bounding box center [253, 462] width 40 height 16
click at [22, 239] on div at bounding box center [24, 232] width 16 height 16
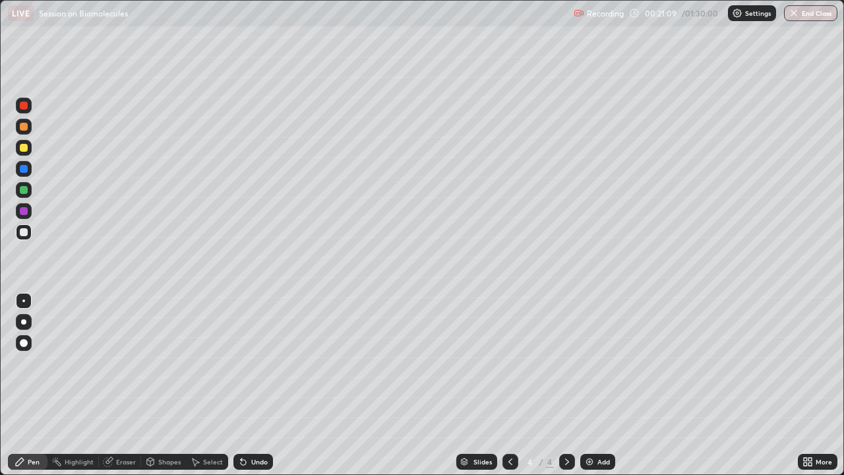
click at [19, 175] on div at bounding box center [24, 169] width 16 height 16
click at [252, 363] on div "Undo" at bounding box center [259, 461] width 16 height 7
click at [198, 363] on icon at bounding box center [195, 461] width 11 height 11
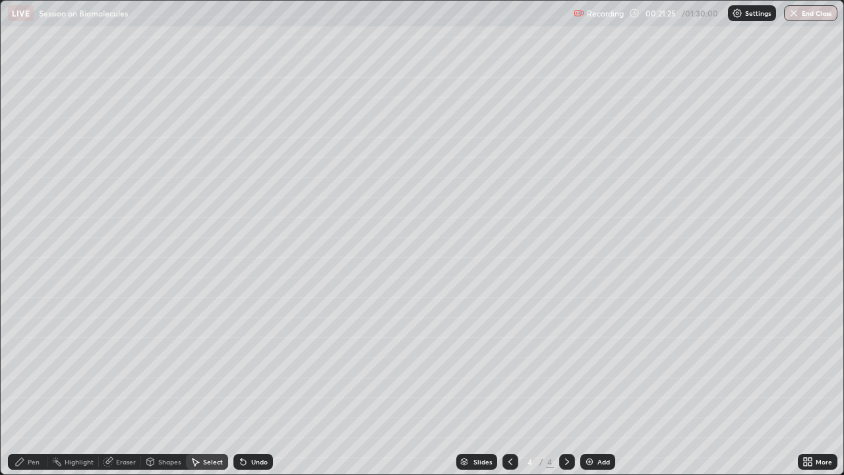
click at [166, 363] on div "Shapes" at bounding box center [169, 461] width 22 height 7
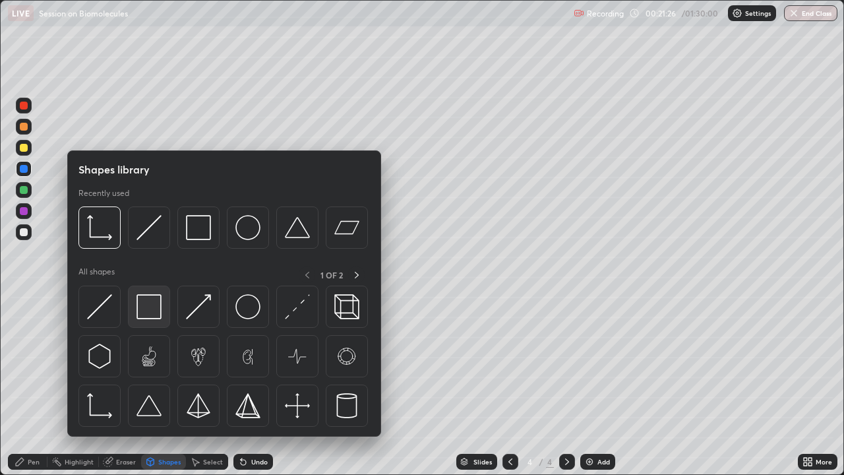
click at [148, 303] on img at bounding box center [148, 306] width 25 height 25
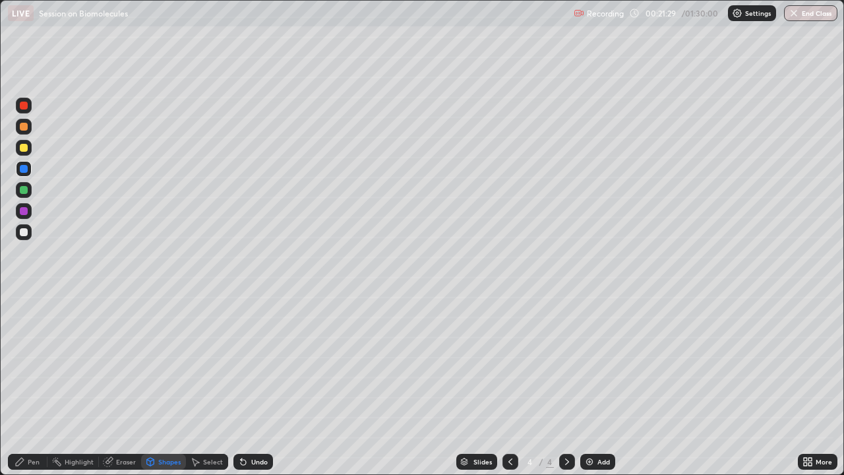
click at [33, 363] on div "Pen" at bounding box center [34, 461] width 12 height 7
click at [27, 231] on div at bounding box center [24, 232] width 8 height 8
click at [252, 363] on div "Undo" at bounding box center [259, 461] width 16 height 7
click at [255, 363] on div "Undo" at bounding box center [259, 461] width 16 height 7
click at [254, 363] on div "Undo" at bounding box center [253, 462] width 40 height 16
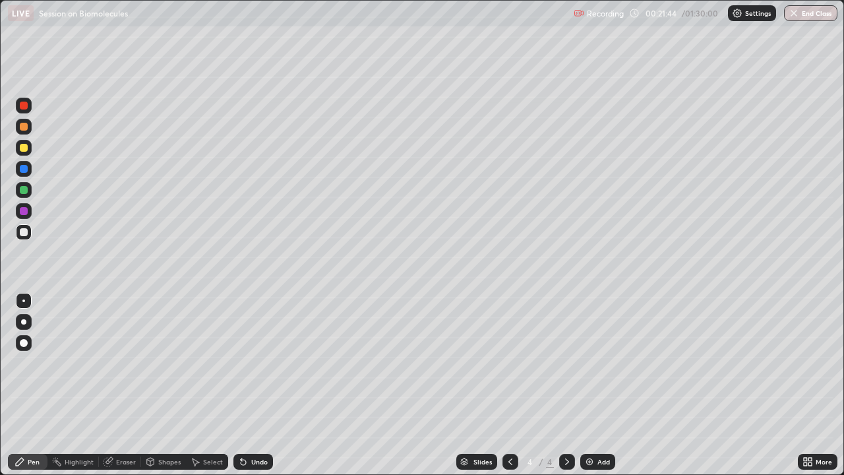
click at [258, 363] on div "Undo" at bounding box center [259, 461] width 16 height 7
click at [262, 363] on div "Undo" at bounding box center [259, 461] width 16 height 7
click at [263, 363] on div "Undo" at bounding box center [253, 462] width 40 height 16
click at [266, 363] on div "Undo" at bounding box center [250, 461] width 45 height 26
click at [261, 363] on div "Undo" at bounding box center [259, 461] width 16 height 7
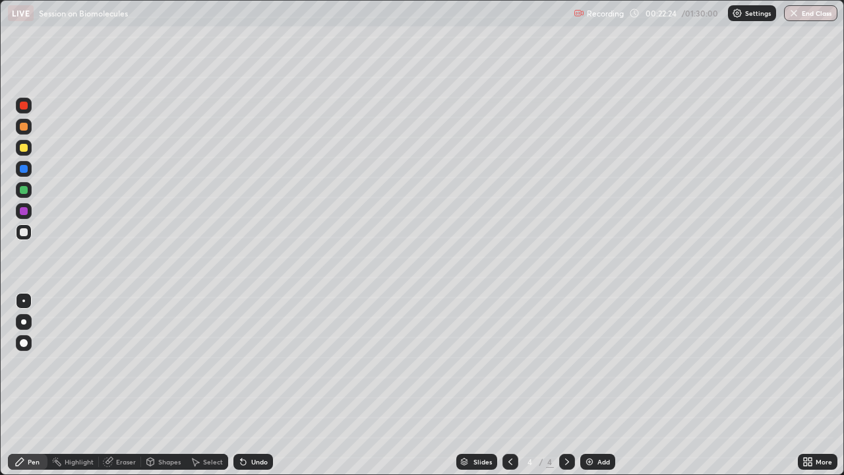
click at [248, 363] on div "Undo" at bounding box center [253, 462] width 40 height 16
click at [246, 363] on icon at bounding box center [243, 461] width 11 height 11
click at [256, 363] on div "Undo" at bounding box center [259, 461] width 16 height 7
click at [24, 132] on div at bounding box center [24, 127] width 16 height 16
click at [26, 214] on div at bounding box center [24, 211] width 8 height 8
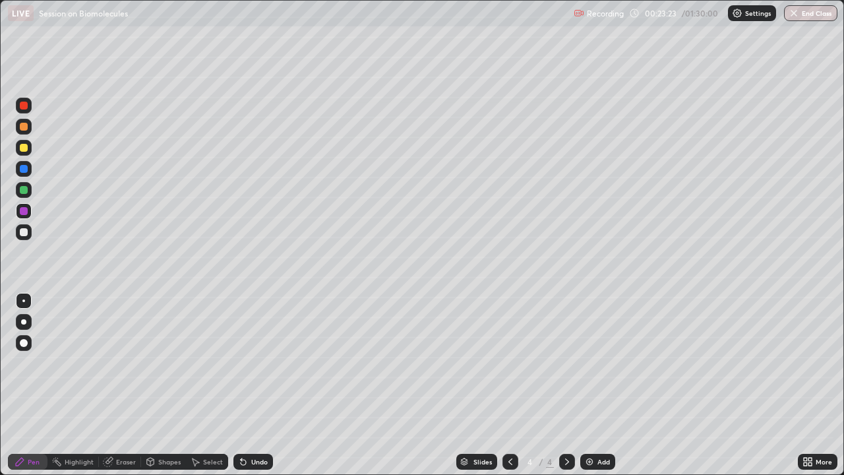
click at [267, 363] on div "Undo" at bounding box center [253, 462] width 40 height 16
click at [257, 363] on div "Undo" at bounding box center [259, 461] width 16 height 7
click at [166, 363] on div "Shapes" at bounding box center [169, 461] width 22 height 7
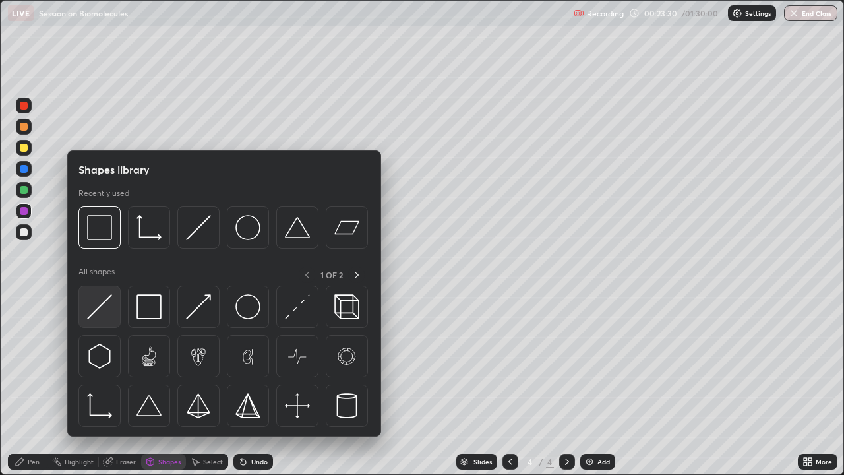
click at [111, 298] on img at bounding box center [99, 306] width 25 height 25
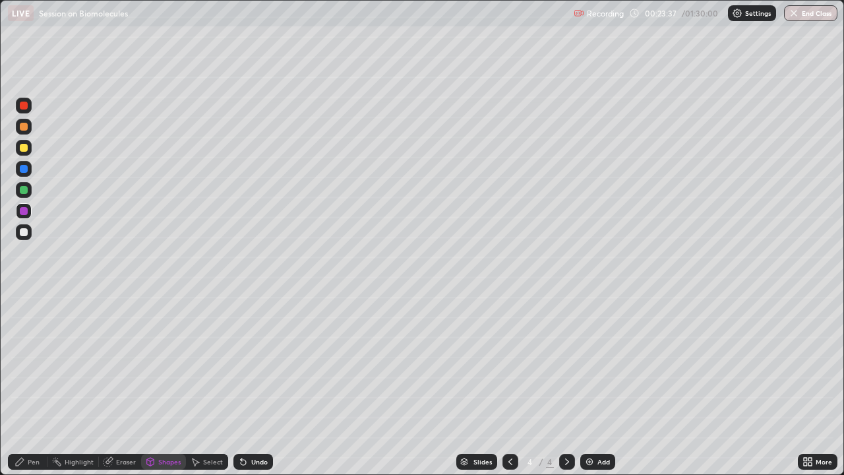
click at [27, 363] on div "Pen" at bounding box center [28, 462] width 40 height 16
click at [28, 148] on div at bounding box center [24, 148] width 16 height 16
click at [256, 363] on div "Undo" at bounding box center [259, 461] width 16 height 7
click at [247, 363] on div "Undo" at bounding box center [253, 462] width 40 height 16
click at [246, 363] on icon at bounding box center [243, 461] width 11 height 11
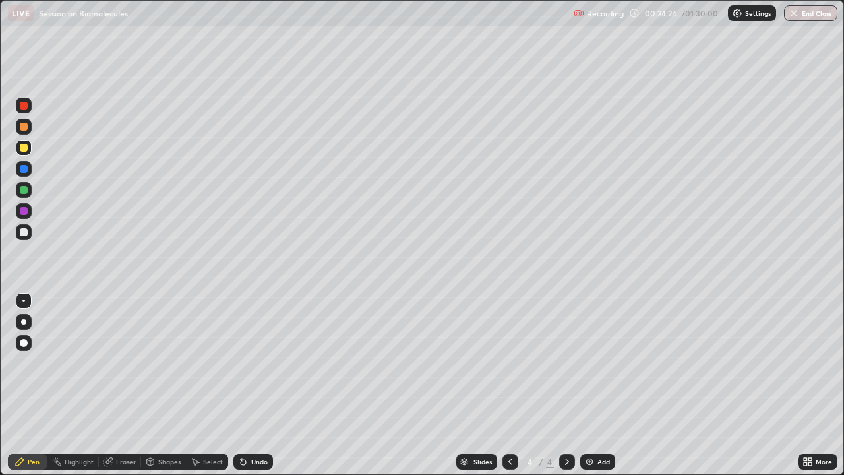
click at [28, 129] on div at bounding box center [24, 127] width 16 height 16
click at [27, 111] on div at bounding box center [24, 106] width 16 height 16
click at [508, 363] on icon at bounding box center [510, 461] width 11 height 11
click at [29, 151] on div at bounding box center [24, 148] width 16 height 16
click at [30, 108] on div at bounding box center [24, 106] width 16 height 16
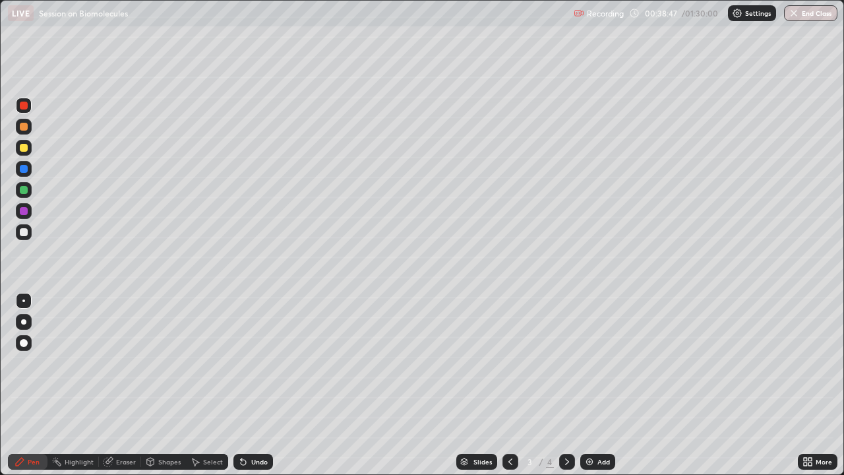
click at [570, 363] on icon at bounding box center [567, 461] width 11 height 11
click at [508, 363] on icon at bounding box center [510, 461] width 11 height 11
click at [20, 189] on div at bounding box center [24, 190] width 8 height 8
click at [126, 363] on div "Eraser" at bounding box center [126, 461] width 20 height 7
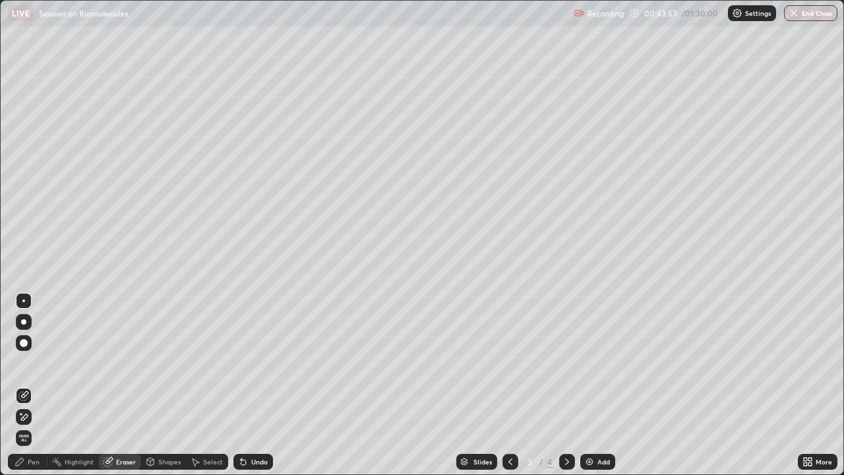
click at [25, 363] on div "Pen" at bounding box center [28, 462] width 40 height 16
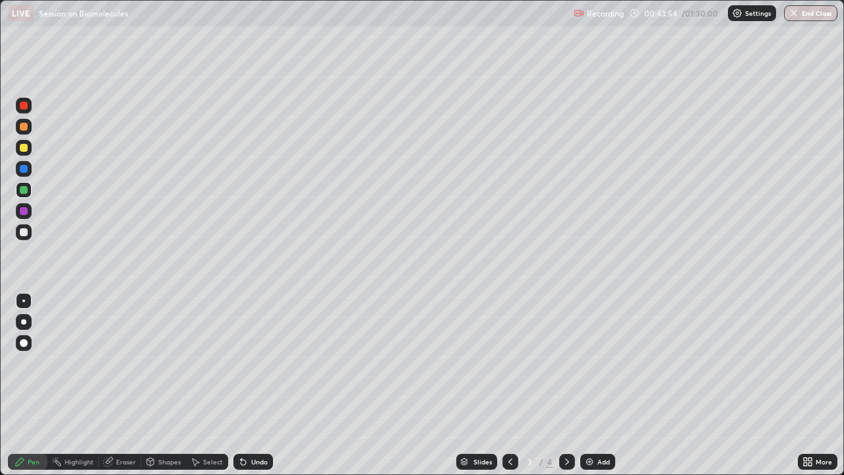
click at [30, 229] on div at bounding box center [24, 232] width 16 height 16
click at [566, 363] on icon at bounding box center [567, 461] width 11 height 11
click at [22, 169] on div at bounding box center [24, 169] width 8 height 8
click at [24, 105] on div at bounding box center [24, 106] width 8 height 8
click at [601, 363] on div "Add" at bounding box center [603, 461] width 13 height 7
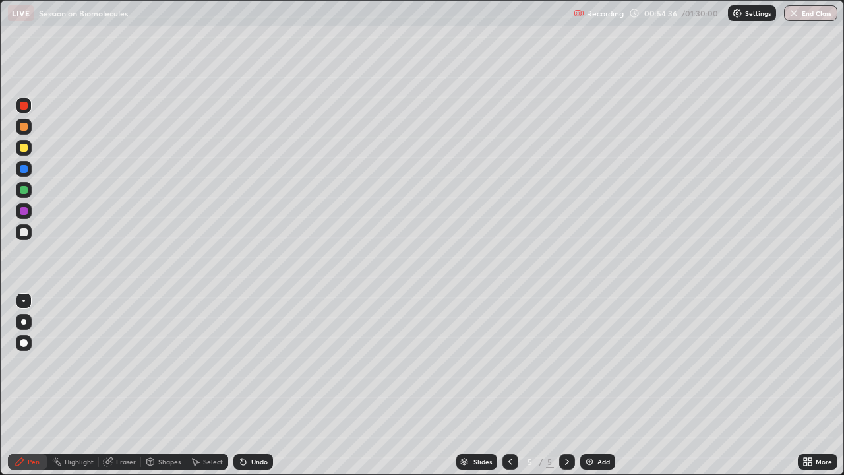
click at [28, 235] on div at bounding box center [24, 232] width 16 height 16
click at [252, 363] on div "Undo" at bounding box center [259, 461] width 16 height 7
click at [255, 363] on div "Undo" at bounding box center [259, 461] width 16 height 7
click at [256, 363] on div "Undo" at bounding box center [259, 461] width 16 height 7
click at [253, 363] on div "Undo" at bounding box center [259, 461] width 16 height 7
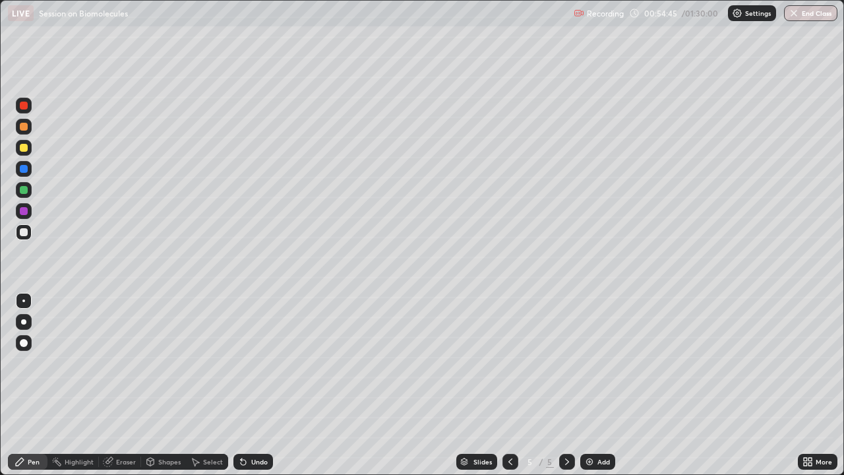
click at [252, 363] on div "Undo" at bounding box center [259, 461] width 16 height 7
click at [254, 363] on div "Undo" at bounding box center [259, 461] width 16 height 7
click at [24, 193] on div at bounding box center [24, 190] width 8 height 8
click at [256, 363] on div "Undo" at bounding box center [259, 461] width 16 height 7
click at [252, 363] on div "Undo" at bounding box center [253, 462] width 40 height 16
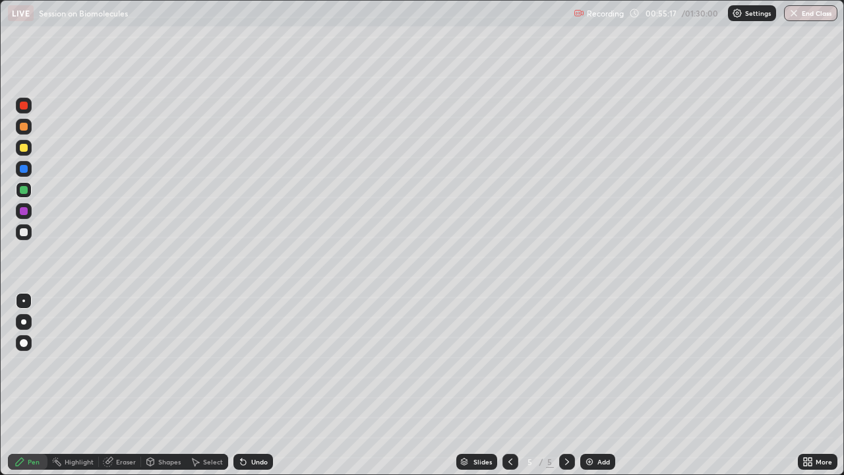
click at [20, 169] on div at bounding box center [24, 169] width 8 height 8
click at [254, 363] on div "Undo" at bounding box center [250, 461] width 45 height 26
click at [21, 133] on div at bounding box center [24, 127] width 16 height 16
click at [26, 238] on div at bounding box center [24, 232] width 16 height 16
click at [25, 193] on div at bounding box center [24, 190] width 8 height 8
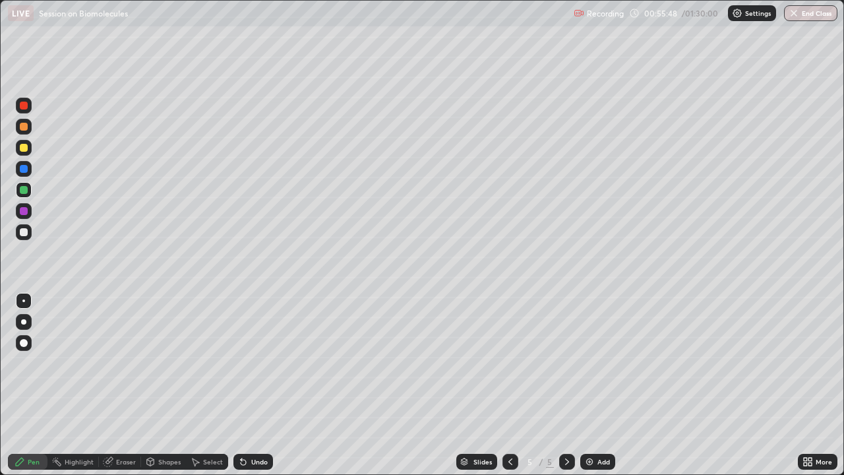
click at [24, 127] on div at bounding box center [24, 127] width 8 height 8
click at [246, 363] on icon at bounding box center [243, 461] width 11 height 11
click at [28, 231] on div at bounding box center [24, 232] width 16 height 16
click at [251, 363] on div "Undo" at bounding box center [259, 461] width 16 height 7
click at [24, 127] on div at bounding box center [24, 127] width 8 height 8
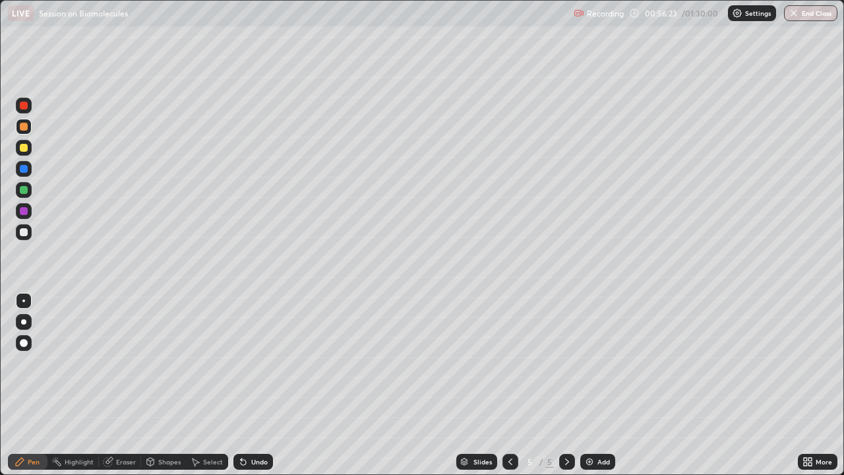
click at [23, 194] on div at bounding box center [24, 190] width 16 height 16
click at [26, 235] on div at bounding box center [24, 232] width 8 height 8
click at [25, 218] on div at bounding box center [24, 211] width 16 height 16
click at [241, 363] on icon at bounding box center [243, 461] width 5 height 5
click at [249, 363] on div "Undo" at bounding box center [253, 462] width 40 height 16
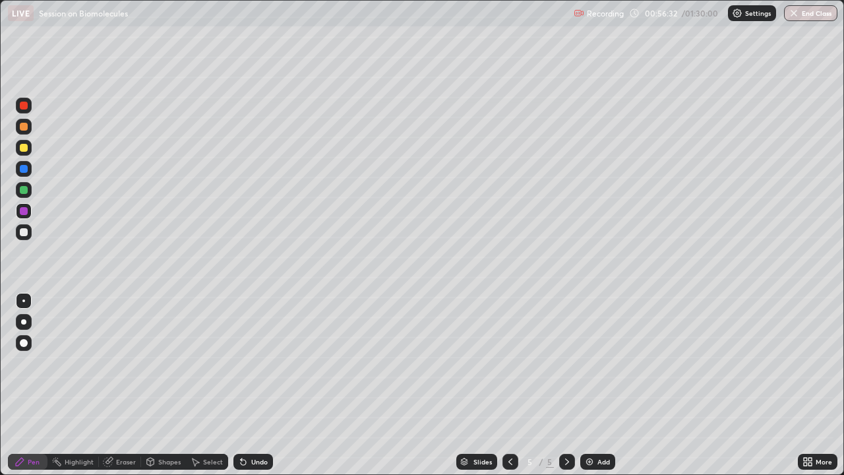
click at [251, 363] on div "Undo" at bounding box center [253, 462] width 40 height 16
click at [251, 363] on div "Undo" at bounding box center [259, 461] width 16 height 7
click at [190, 363] on icon at bounding box center [195, 461] width 11 height 11
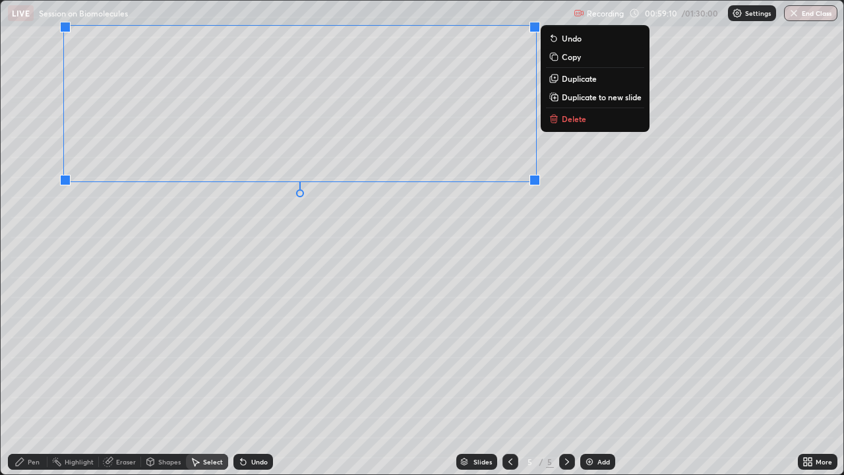
click at [98, 363] on div "0 ° Undo Copy Duplicate Duplicate to new slide Delete" at bounding box center [422, 237] width 843 height 473
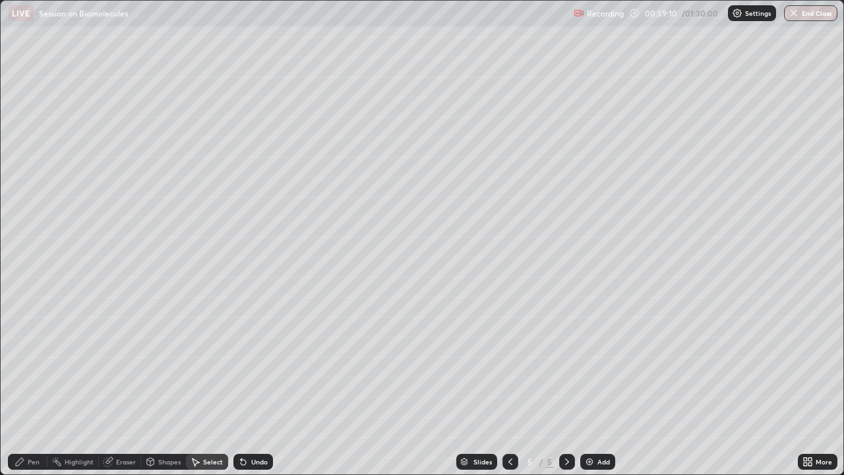
click at [26, 363] on div "Pen" at bounding box center [28, 462] width 40 height 16
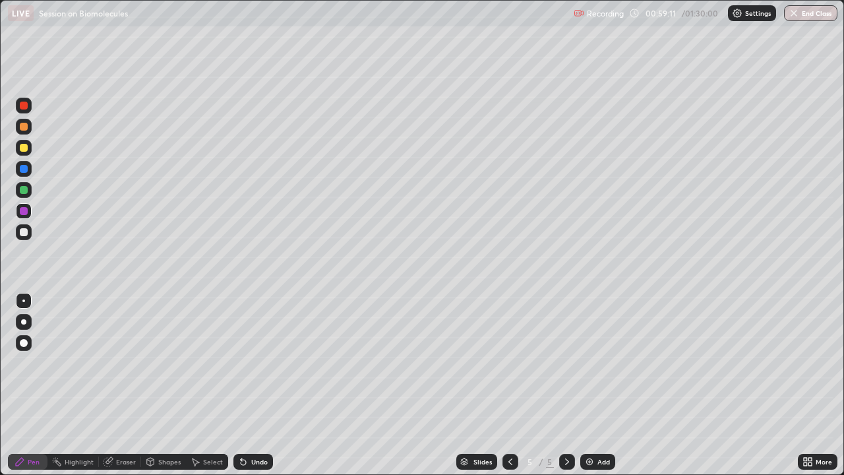
click at [24, 238] on div at bounding box center [24, 232] width 16 height 16
click at [24, 153] on div at bounding box center [24, 148] width 16 height 16
click at [165, 363] on div "Shapes" at bounding box center [169, 461] width 22 height 7
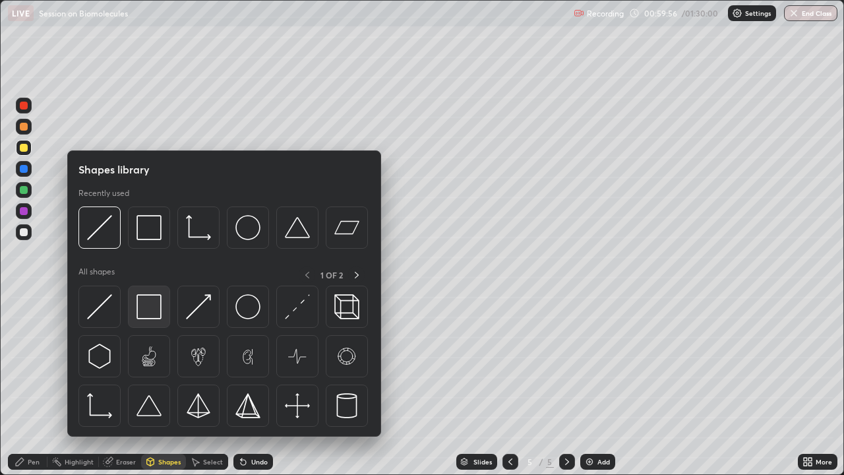
click at [146, 316] on img at bounding box center [148, 306] width 25 height 25
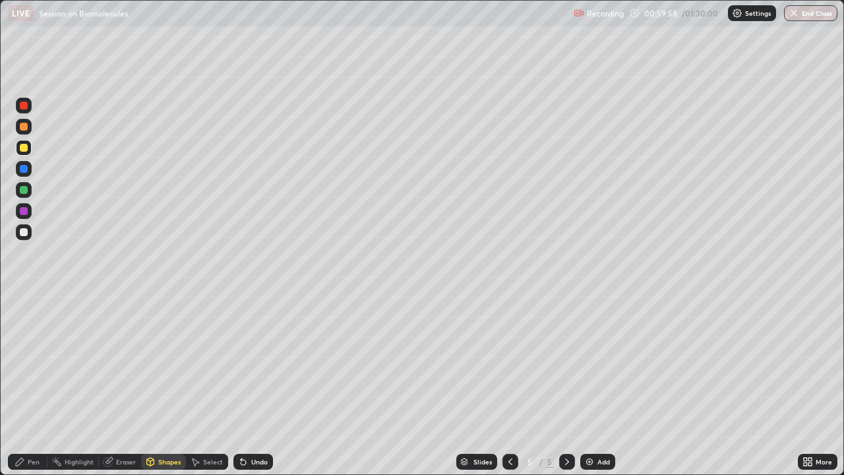
click at [212, 363] on div "Select" at bounding box center [213, 461] width 20 height 7
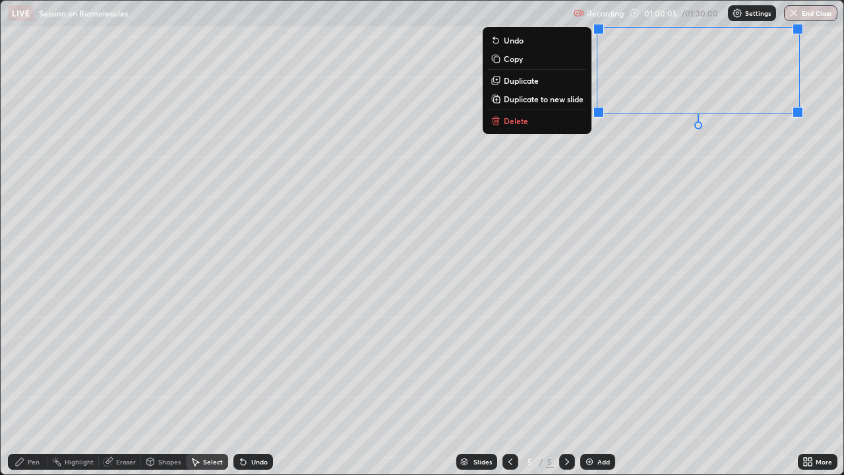
click at [277, 363] on div "0 ° Undo Copy Duplicate Duplicate to new slide Delete" at bounding box center [422, 237] width 843 height 473
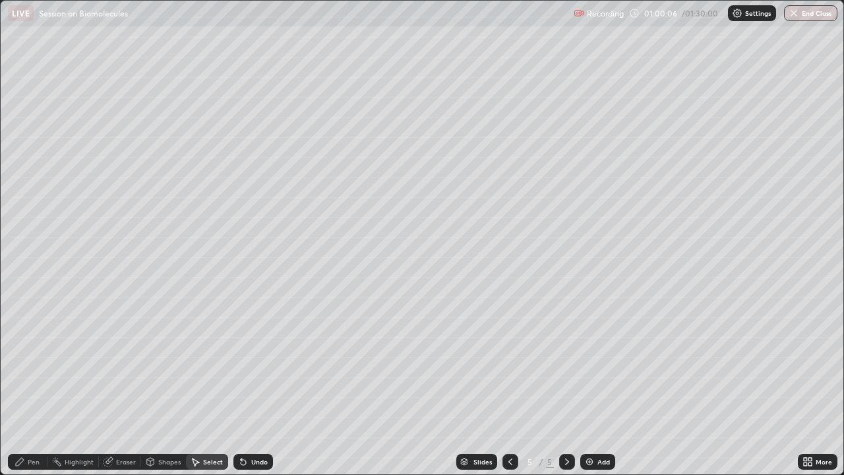
click at [41, 363] on div "Pen" at bounding box center [28, 462] width 40 height 16
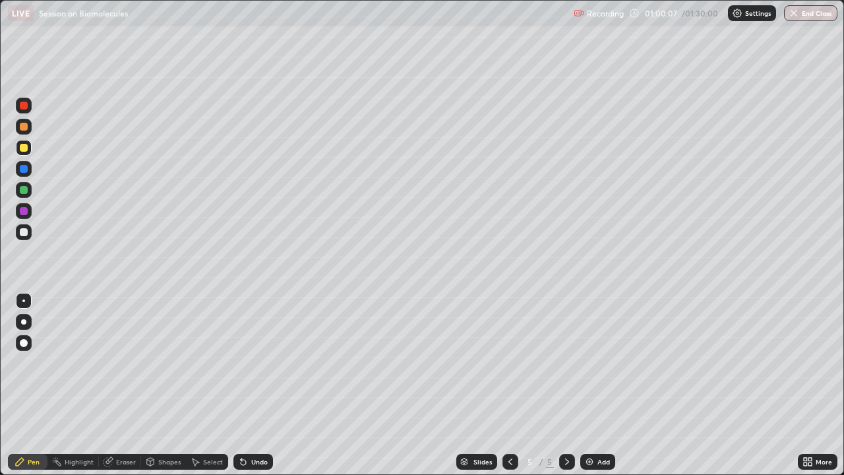
click at [20, 224] on div at bounding box center [24, 232] width 16 height 16
click at [23, 211] on div at bounding box center [24, 211] width 8 height 8
click at [26, 168] on div at bounding box center [24, 169] width 8 height 8
click at [200, 363] on div "Select" at bounding box center [207, 462] width 42 height 16
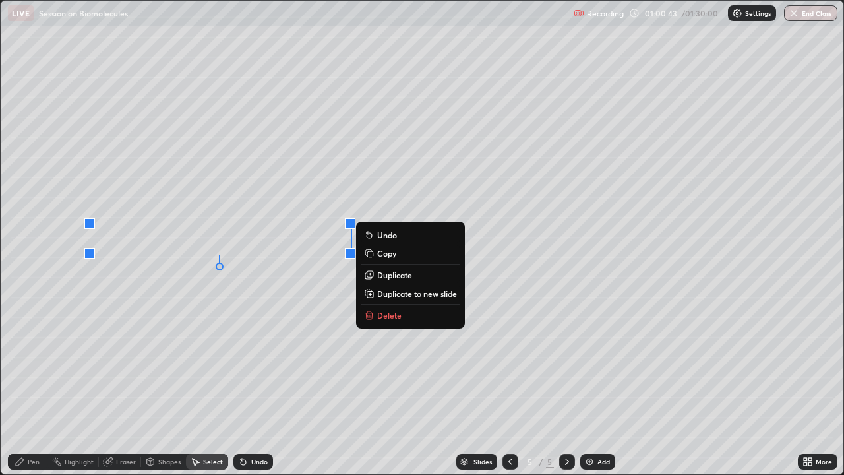
click at [118, 363] on div "Eraser" at bounding box center [126, 461] width 20 height 7
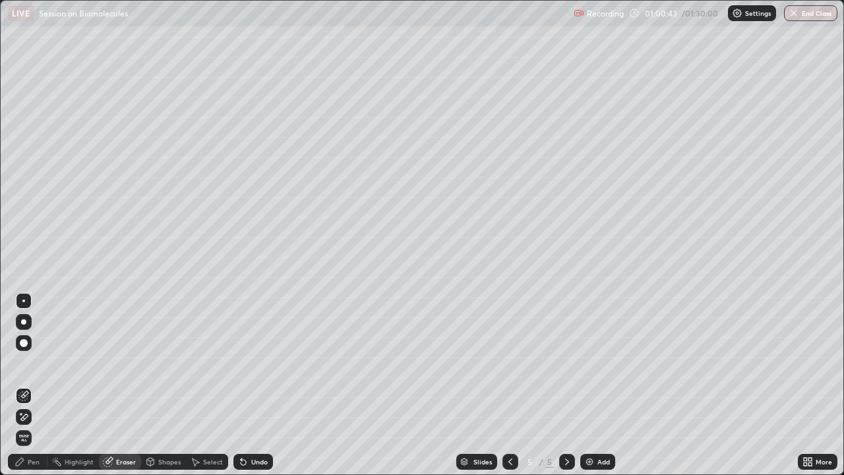
click at [156, 363] on div "Shapes" at bounding box center [163, 462] width 45 height 16
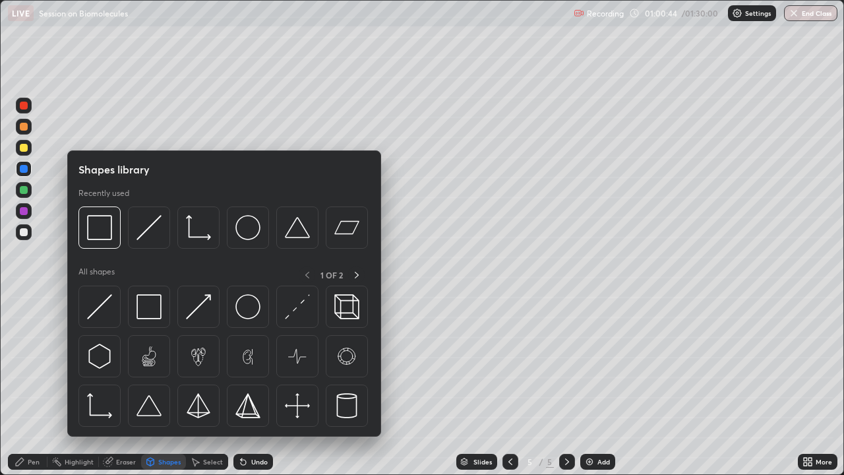
click at [16, 235] on div at bounding box center [24, 232] width 16 height 16
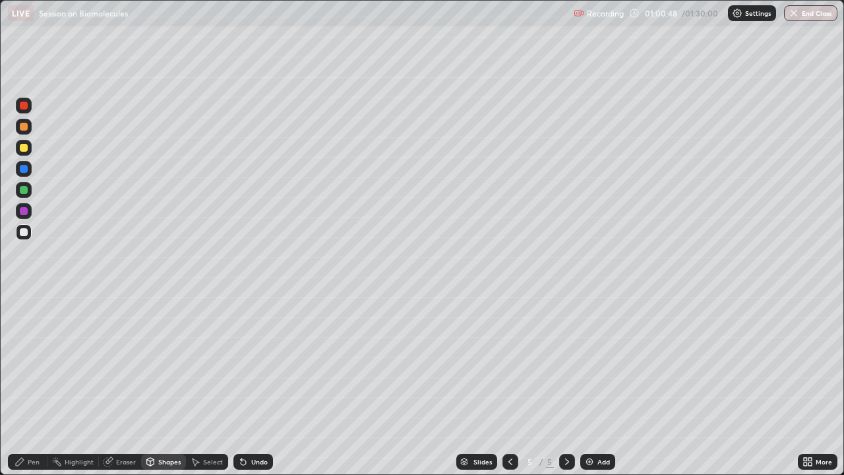
click at [26, 363] on div "Pen" at bounding box center [28, 462] width 40 height 16
click at [26, 191] on div at bounding box center [24, 190] width 8 height 8
click at [244, 363] on icon at bounding box center [243, 461] width 5 height 5
click at [248, 363] on div "Undo" at bounding box center [253, 462] width 40 height 16
click at [260, 363] on div "Undo" at bounding box center [259, 461] width 16 height 7
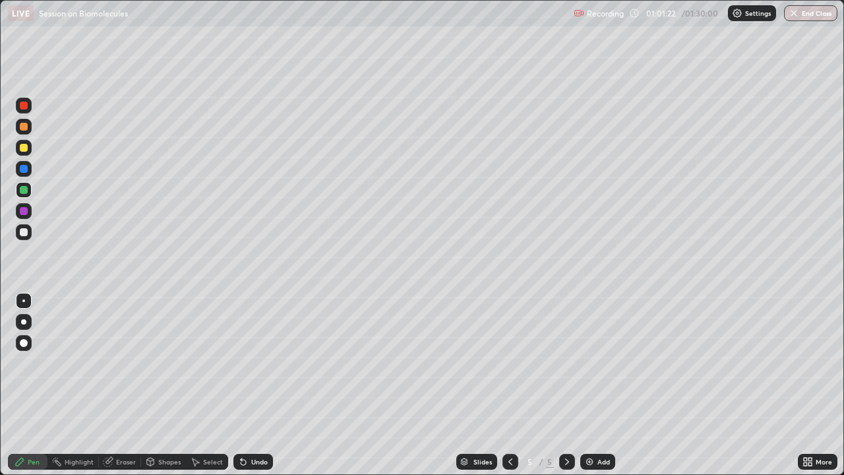
click at [260, 363] on div "Undo" at bounding box center [259, 461] width 16 height 7
click at [24, 133] on div at bounding box center [24, 127] width 16 height 16
click at [256, 363] on div "Undo" at bounding box center [259, 461] width 16 height 7
click at [172, 363] on div "Shapes" at bounding box center [169, 461] width 22 height 7
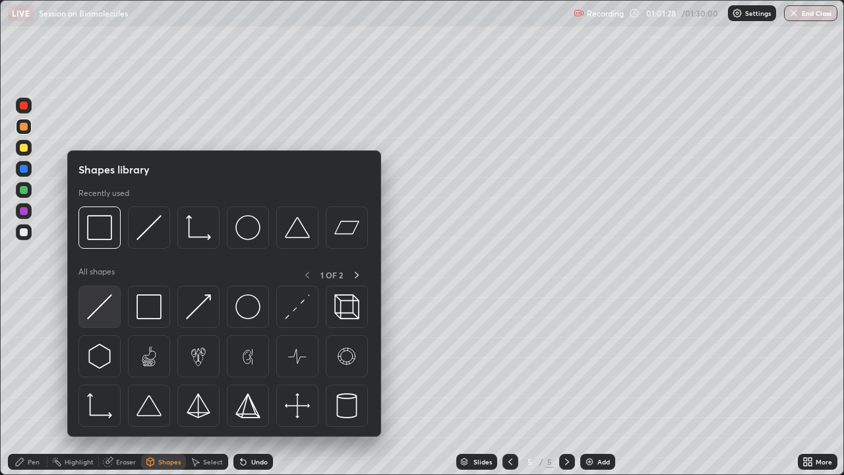
click at [110, 309] on img at bounding box center [99, 306] width 25 height 25
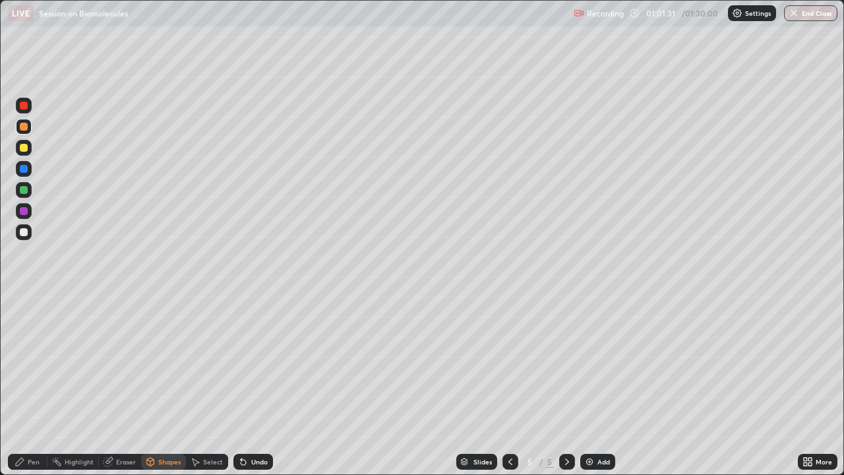
click at [28, 363] on div "Pen" at bounding box center [34, 461] width 12 height 7
click at [247, 363] on div "Undo" at bounding box center [253, 462] width 40 height 16
click at [208, 363] on div "Select" at bounding box center [213, 461] width 20 height 7
click at [137, 363] on div "0 ° Undo Copy Duplicate Duplicate to new slide Delete" at bounding box center [422, 237] width 843 height 473
click at [34, 363] on div "Pen" at bounding box center [28, 462] width 40 height 16
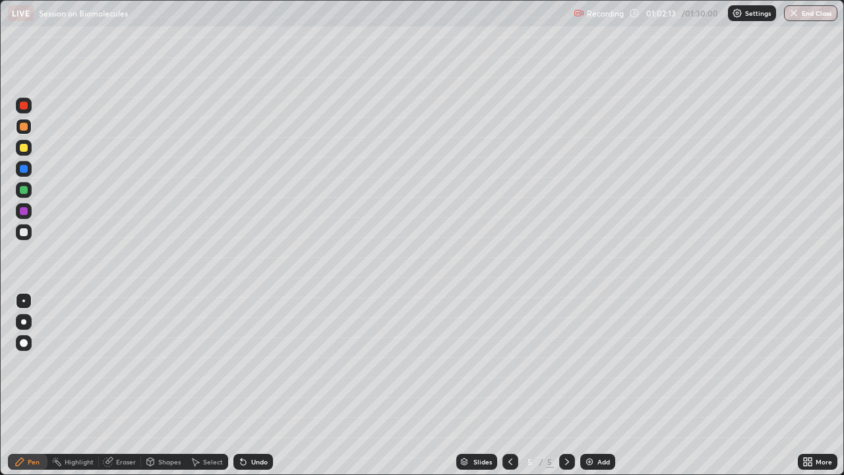
click at [25, 214] on div at bounding box center [24, 211] width 8 height 8
click at [26, 132] on div at bounding box center [24, 127] width 16 height 16
click at [26, 232] on div at bounding box center [24, 232] width 8 height 8
click at [252, 363] on div "Undo" at bounding box center [253, 462] width 40 height 16
click at [250, 363] on div "Undo" at bounding box center [253, 462] width 40 height 16
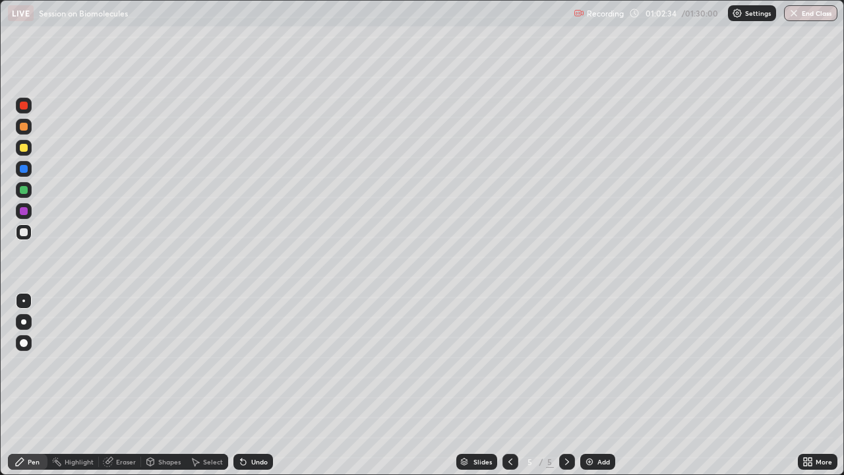
click at [251, 363] on div "Undo" at bounding box center [253, 462] width 40 height 16
click at [254, 363] on div "Undo" at bounding box center [259, 461] width 16 height 7
click at [255, 363] on div "Undo" at bounding box center [259, 461] width 16 height 7
click at [25, 113] on div at bounding box center [24, 106] width 16 height 16
click at [252, 363] on div "Undo" at bounding box center [259, 461] width 16 height 7
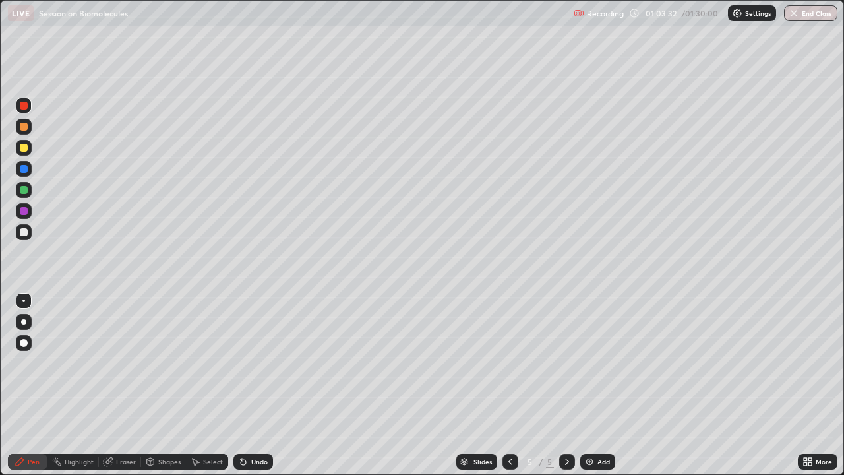
click at [256, 363] on div "Undo" at bounding box center [253, 462] width 40 height 16
click at [252, 363] on div "Undo" at bounding box center [253, 462] width 40 height 16
click at [208, 363] on div "Select" at bounding box center [213, 461] width 20 height 7
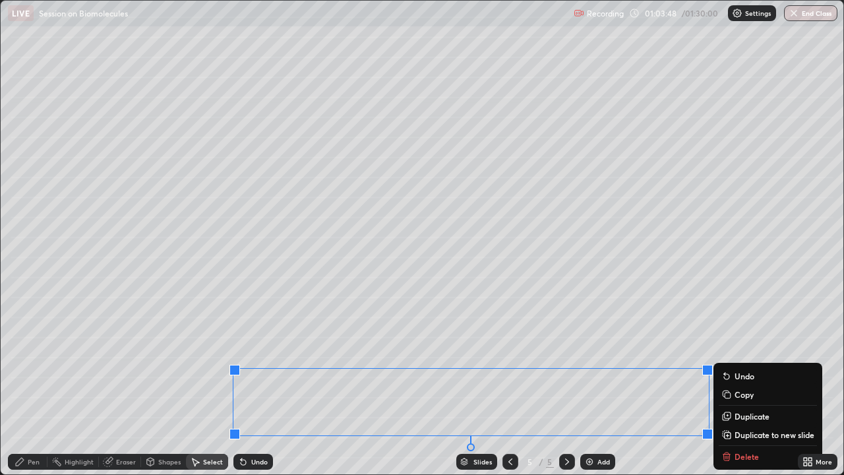
click at [376, 297] on div "0 ° Undo Copy Duplicate Duplicate to new slide Delete" at bounding box center [422, 237] width 843 height 473
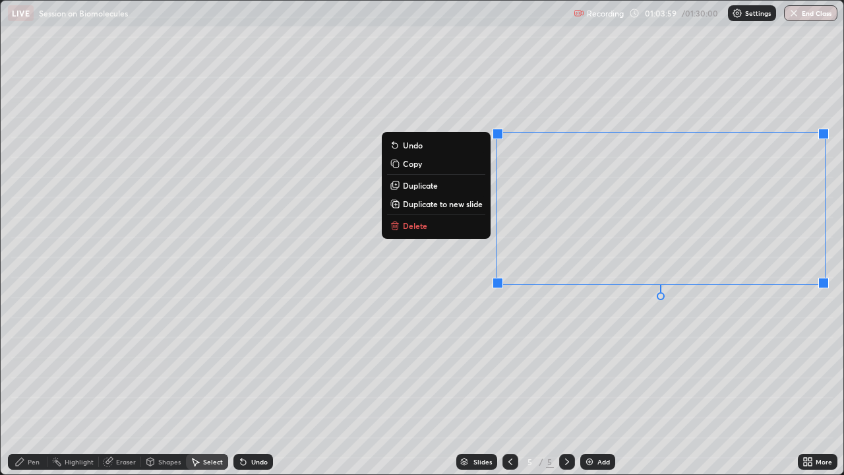
click at [406, 314] on div "0 ° Undo Copy Duplicate Duplicate to new slide Delete" at bounding box center [422, 237] width 843 height 473
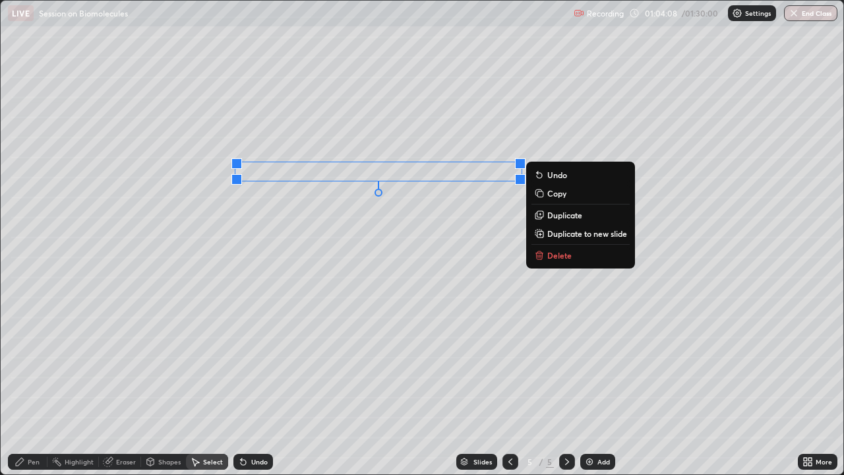
click at [359, 247] on div "0 ° Undo Copy Duplicate Duplicate to new slide Delete" at bounding box center [422, 237] width 843 height 473
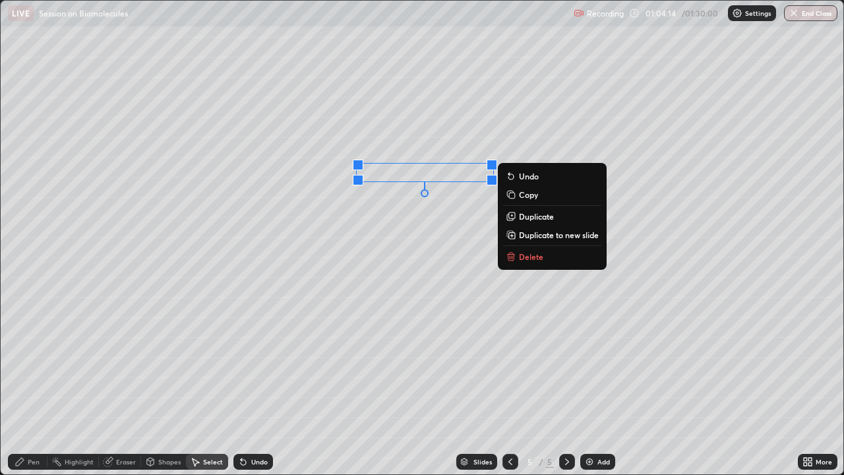
click at [397, 254] on div "0 ° Undo Copy Duplicate Duplicate to new slide Delete" at bounding box center [422, 237] width 843 height 473
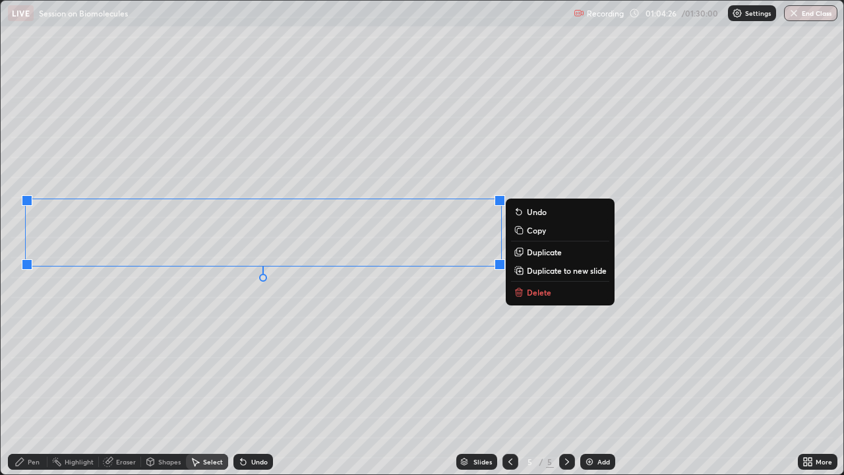
click at [85, 343] on div "0 ° Undo Copy Duplicate Duplicate to new slide Delete" at bounding box center [422, 237] width 843 height 473
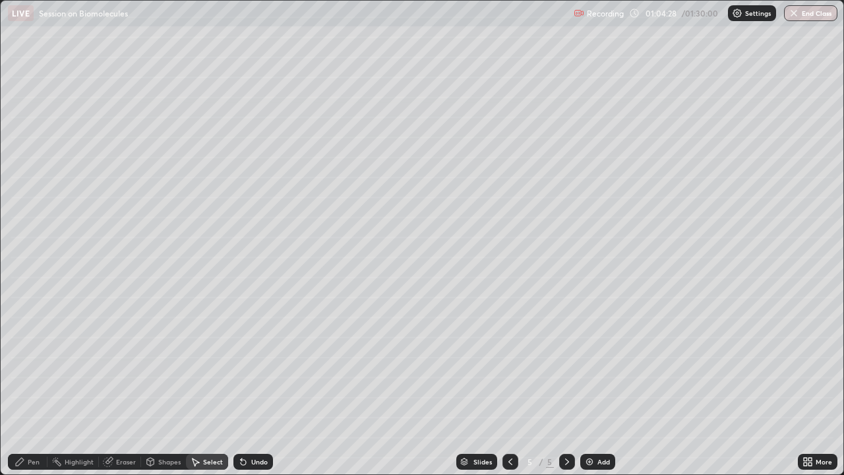
click at [176, 363] on div "Shapes" at bounding box center [169, 461] width 22 height 7
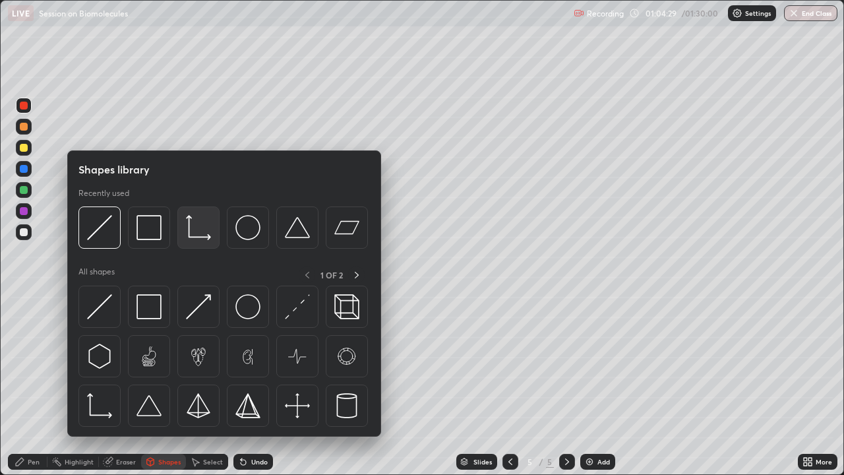
click at [189, 240] on img at bounding box center [198, 227] width 25 height 25
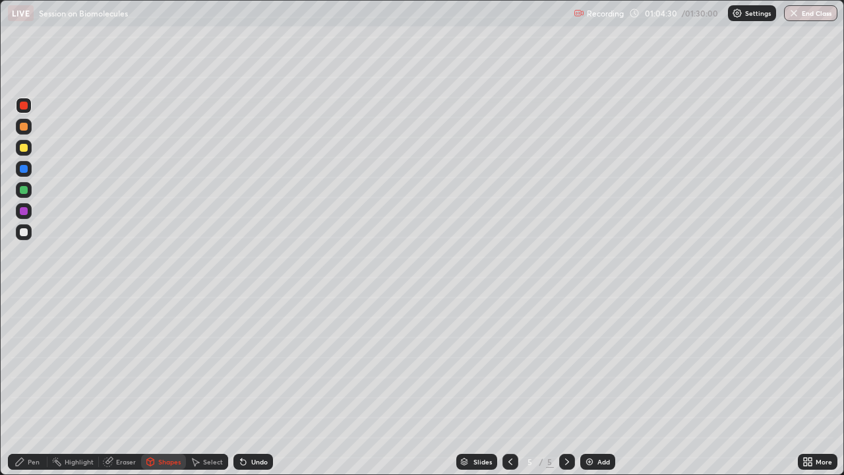
click at [25, 227] on div at bounding box center [24, 232] width 16 height 16
click at [24, 211] on div at bounding box center [24, 211] width 8 height 8
click at [256, 363] on div "Undo" at bounding box center [259, 461] width 16 height 7
click at [25, 238] on div at bounding box center [24, 232] width 16 height 16
click at [23, 211] on div at bounding box center [24, 211] width 8 height 8
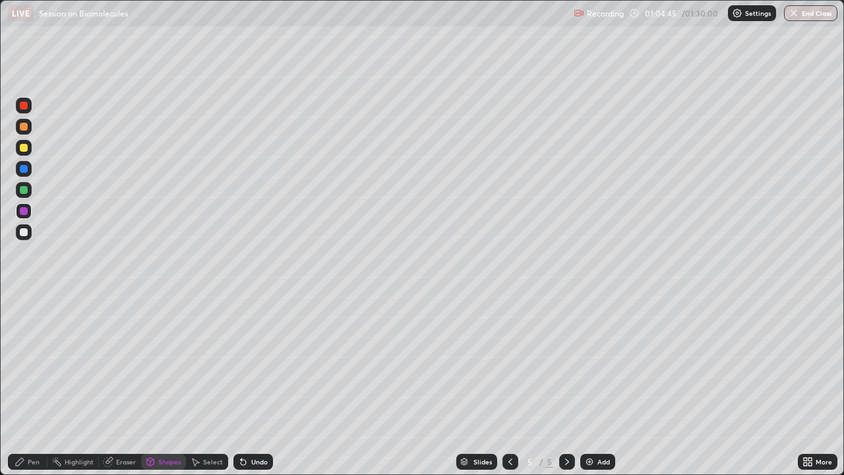
click at [41, 363] on div "Pen" at bounding box center [28, 462] width 40 height 16
click at [24, 235] on div at bounding box center [24, 232] width 8 height 8
click at [23, 195] on div at bounding box center [24, 190] width 16 height 16
click at [28, 293] on div at bounding box center [24, 301] width 16 height 16
click at [249, 363] on div "Undo" at bounding box center [253, 462] width 40 height 16
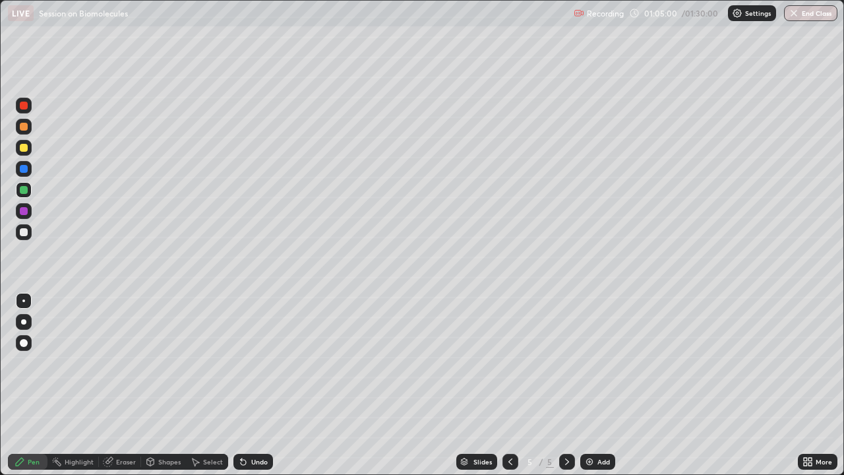
click at [249, 363] on div "Undo" at bounding box center [253, 462] width 40 height 16
click at [247, 363] on div "Undo" at bounding box center [253, 462] width 40 height 16
click at [22, 133] on div at bounding box center [24, 127] width 16 height 16
click at [24, 167] on div at bounding box center [24, 169] width 8 height 8
click at [30, 127] on div at bounding box center [24, 127] width 16 height 16
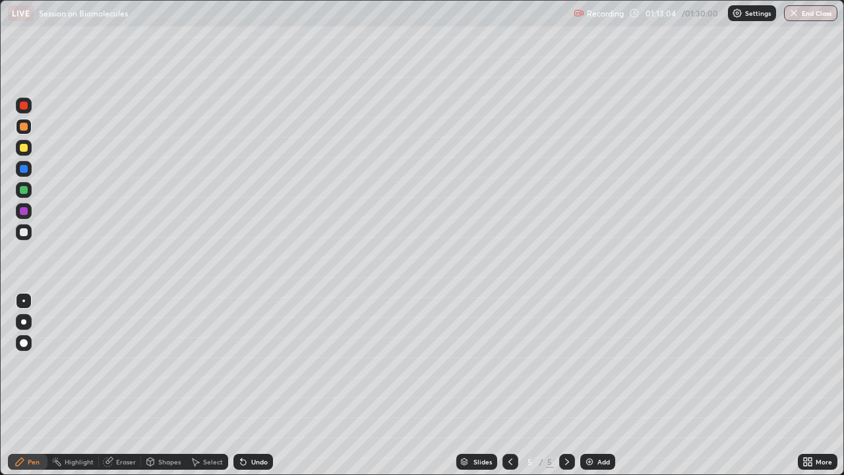
click at [76, 363] on div "Highlight" at bounding box center [79, 461] width 29 height 7
click at [22, 110] on div at bounding box center [24, 106] width 16 height 16
click at [195, 363] on div "Select" at bounding box center [207, 462] width 42 height 16
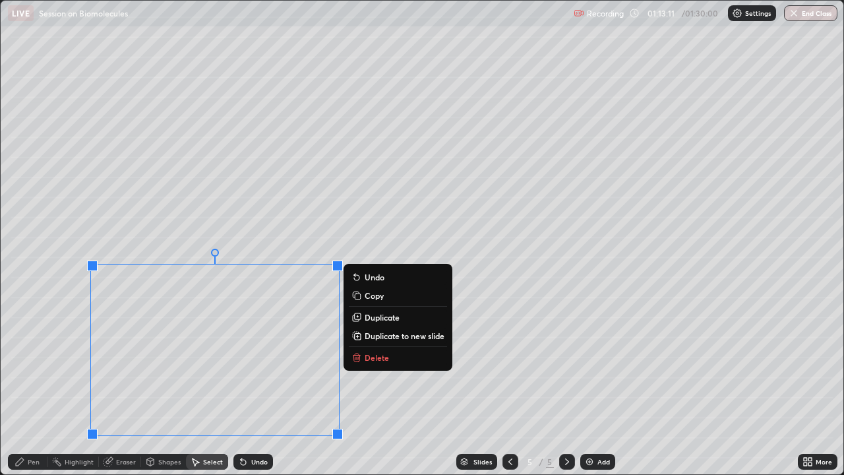
click at [46, 363] on div "0 ° Undo Copy Duplicate Duplicate to new slide Delete" at bounding box center [422, 237] width 843 height 473
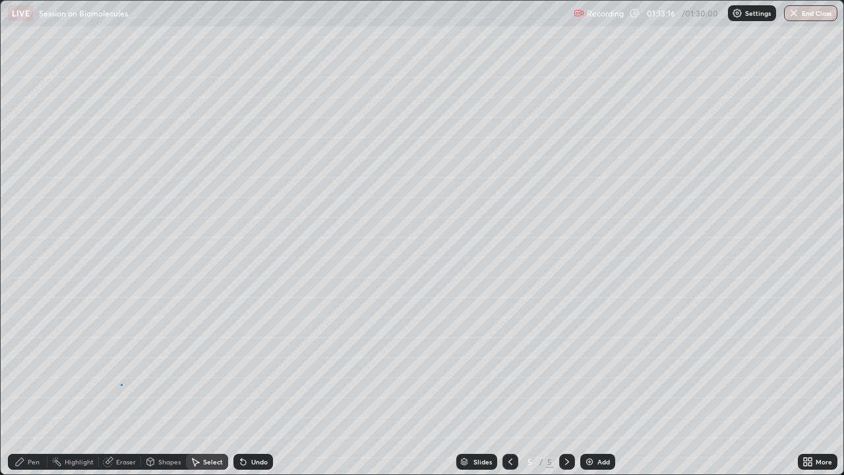
click at [121, 363] on div "0 ° Undo Copy Duplicate Duplicate to new slide Delete" at bounding box center [422, 237] width 843 height 473
click at [24, 363] on div "Pen" at bounding box center [28, 462] width 40 height 16
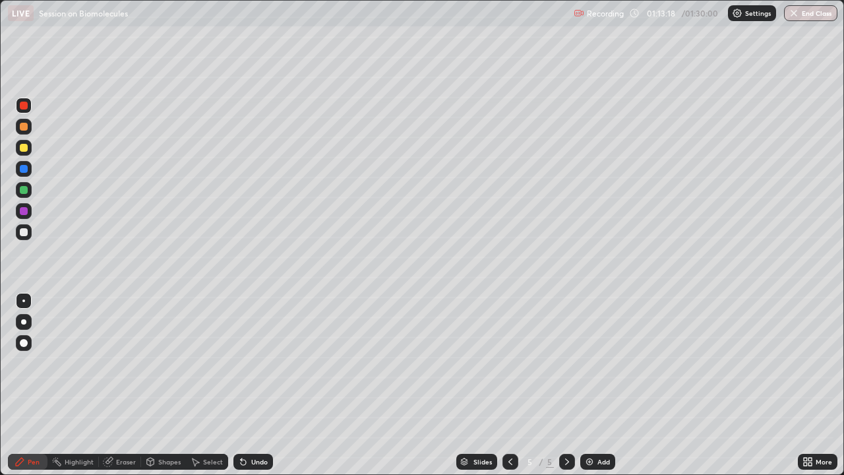
click at [78, 363] on div "Highlight" at bounding box center [79, 461] width 29 height 7
click at [31, 363] on div "Pen" at bounding box center [28, 462] width 40 height 16
click at [256, 363] on div "Undo" at bounding box center [259, 461] width 16 height 7
click at [19, 173] on div at bounding box center [24, 169] width 16 height 16
click at [26, 234] on div at bounding box center [24, 232] width 8 height 8
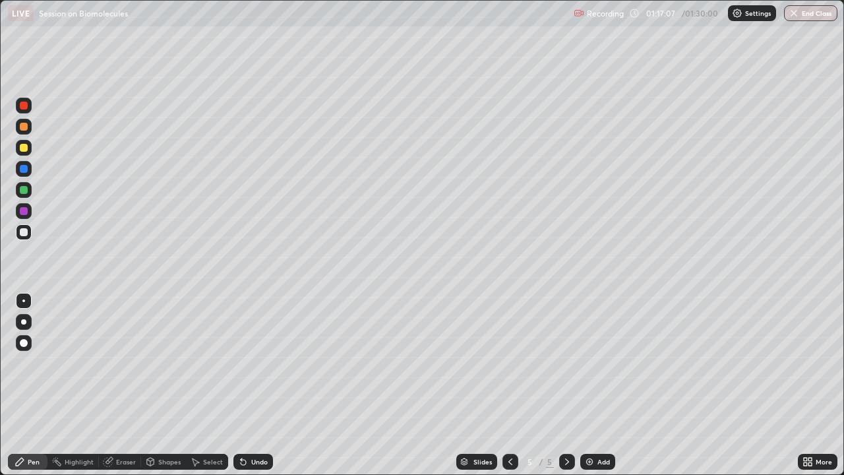
click at [245, 363] on icon at bounding box center [243, 461] width 11 height 11
click at [242, 363] on icon at bounding box center [243, 461] width 5 height 5
click at [241, 363] on icon at bounding box center [243, 461] width 5 height 5
click at [246, 363] on icon at bounding box center [243, 461] width 11 height 11
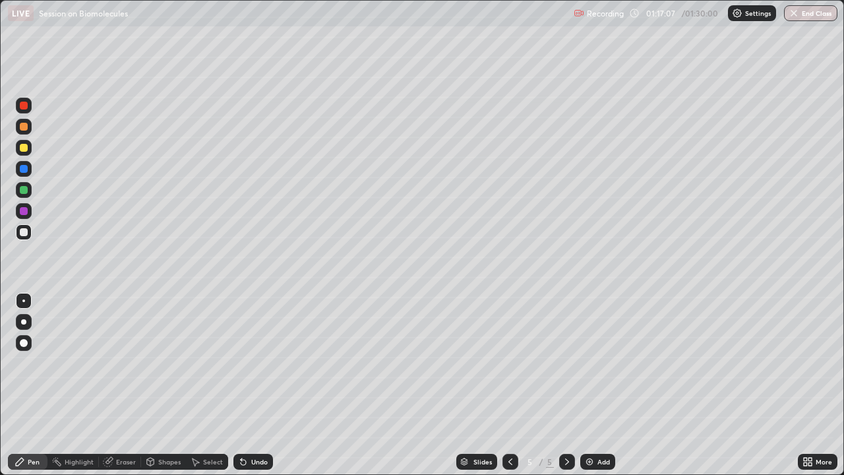
click at [241, 363] on icon at bounding box center [243, 461] width 5 height 5
click at [245, 363] on icon at bounding box center [243, 461] width 11 height 11
click at [246, 363] on icon at bounding box center [243, 461] width 11 height 11
click at [245, 363] on div "Undo" at bounding box center [253, 462] width 40 height 16
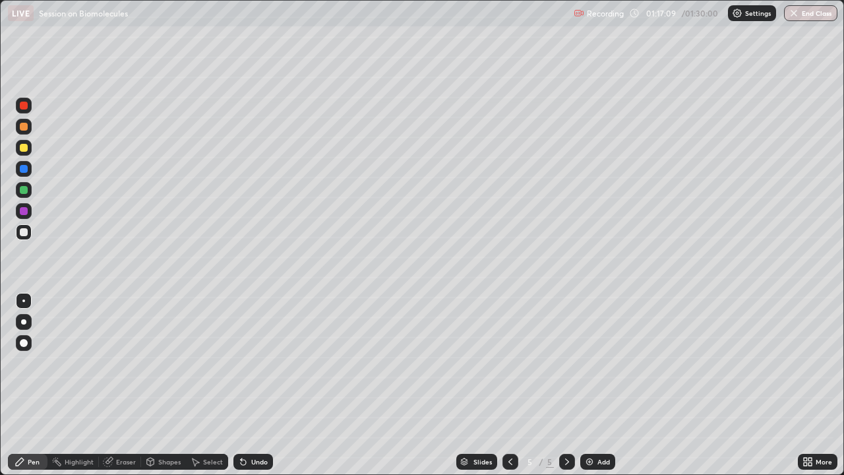
click at [247, 363] on div "Undo" at bounding box center [253, 462] width 40 height 16
click at [246, 363] on icon at bounding box center [243, 461] width 11 height 11
click at [241, 363] on icon at bounding box center [243, 461] width 5 height 5
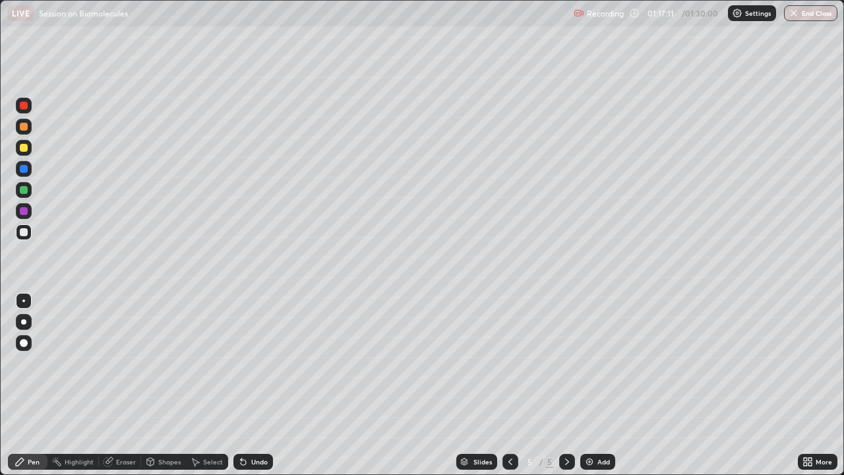
click at [241, 363] on icon at bounding box center [243, 461] width 5 height 5
click at [243, 363] on icon at bounding box center [243, 461] width 5 height 5
click at [241, 363] on icon at bounding box center [243, 461] width 5 height 5
click at [242, 363] on icon at bounding box center [243, 461] width 5 height 5
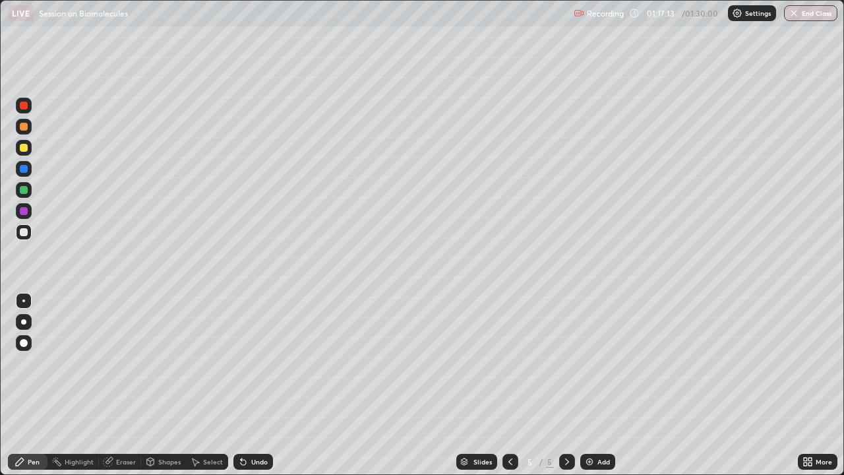
click at [243, 363] on icon at bounding box center [243, 461] width 5 height 5
click at [242, 363] on icon at bounding box center [243, 461] width 5 height 5
click at [244, 363] on icon at bounding box center [243, 461] width 11 height 11
click at [241, 363] on icon at bounding box center [243, 461] width 5 height 5
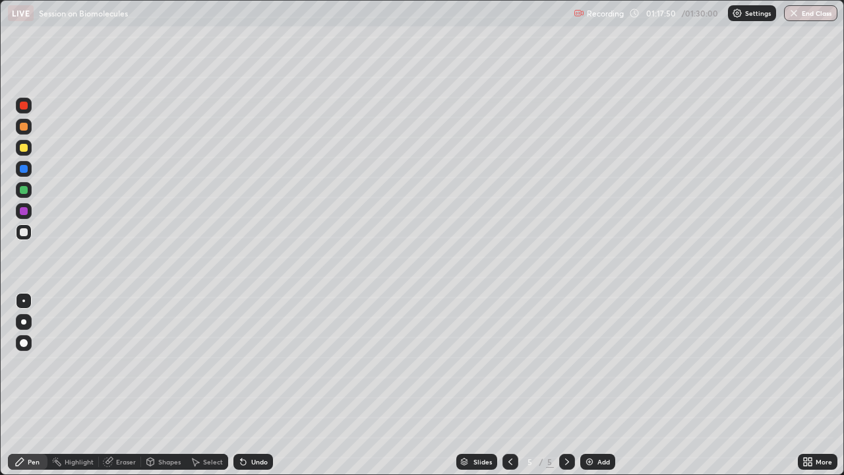
click at [586, 363] on img at bounding box center [589, 461] width 11 height 11
click at [26, 127] on div at bounding box center [24, 127] width 8 height 8
click at [508, 363] on icon at bounding box center [510, 461] width 11 height 11
click at [565, 363] on icon at bounding box center [567, 461] width 11 height 11
click at [22, 150] on div at bounding box center [24, 148] width 8 height 8
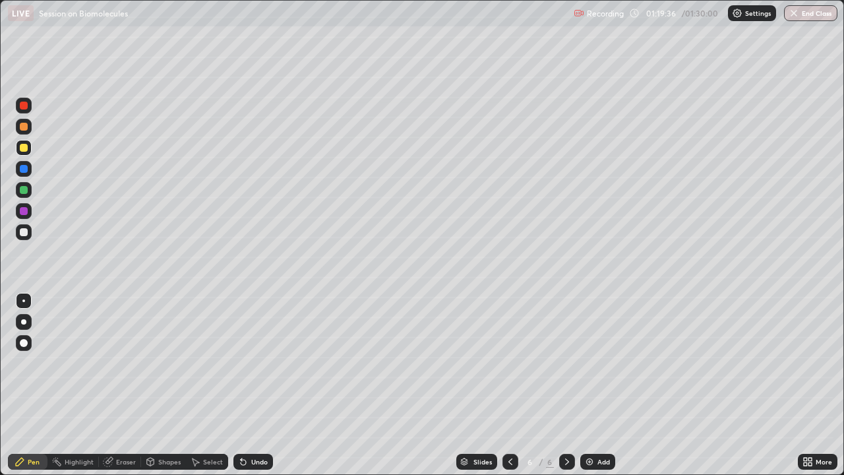
click at [25, 127] on div at bounding box center [24, 127] width 8 height 8
click at [26, 174] on div at bounding box center [24, 169] width 16 height 16
click at [256, 363] on div "Undo" at bounding box center [259, 461] width 16 height 7
click at [24, 231] on div at bounding box center [24, 232] width 8 height 8
click at [249, 363] on div "Undo" at bounding box center [253, 462] width 40 height 16
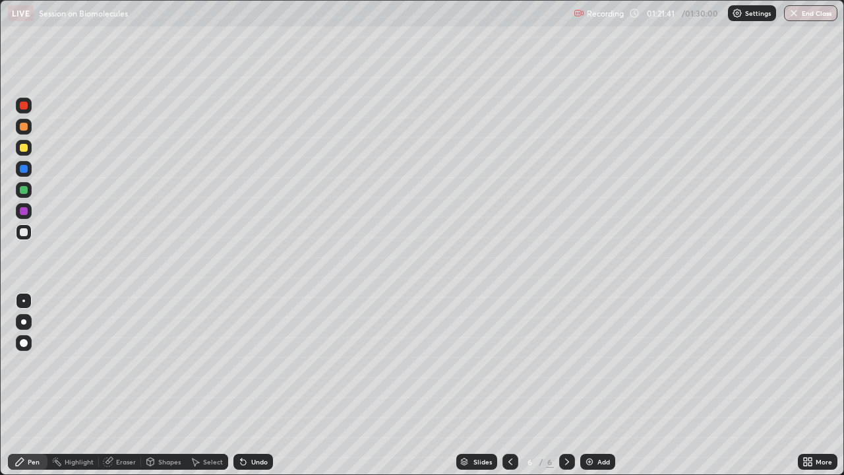
click at [212, 363] on div "Select" at bounding box center [213, 461] width 20 height 7
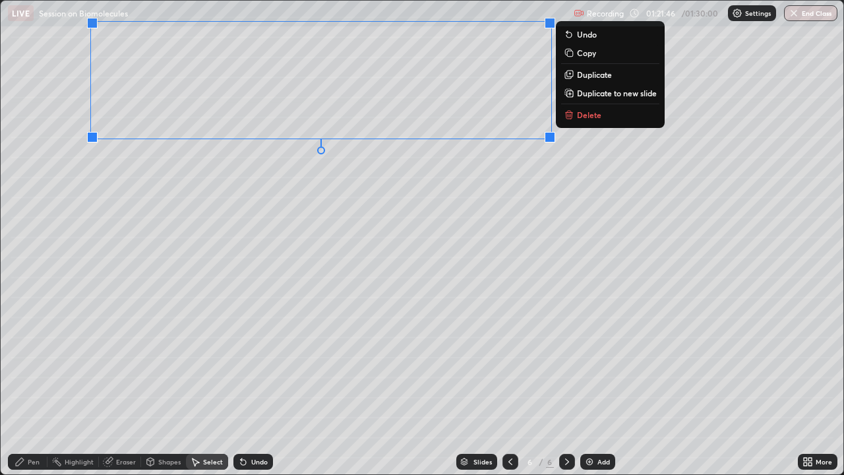
click at [252, 218] on div "0 ° Undo Copy Duplicate Duplicate to new slide Delete" at bounding box center [422, 237] width 843 height 473
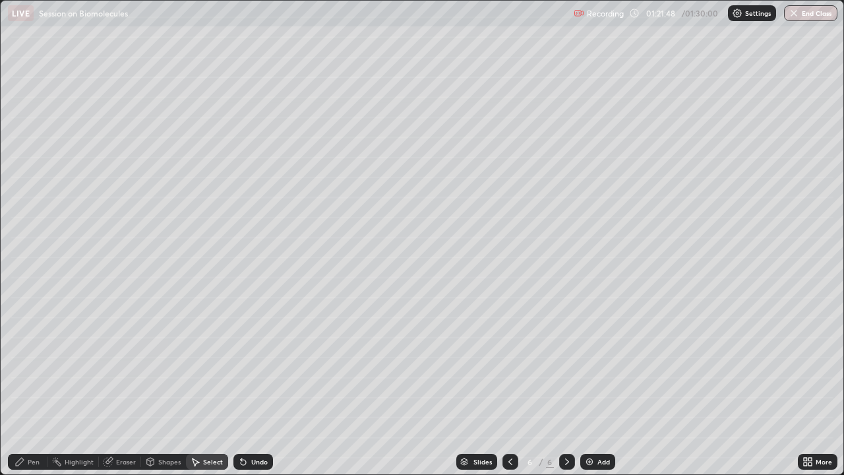
click at [22, 363] on icon at bounding box center [20, 462] width 8 height 8
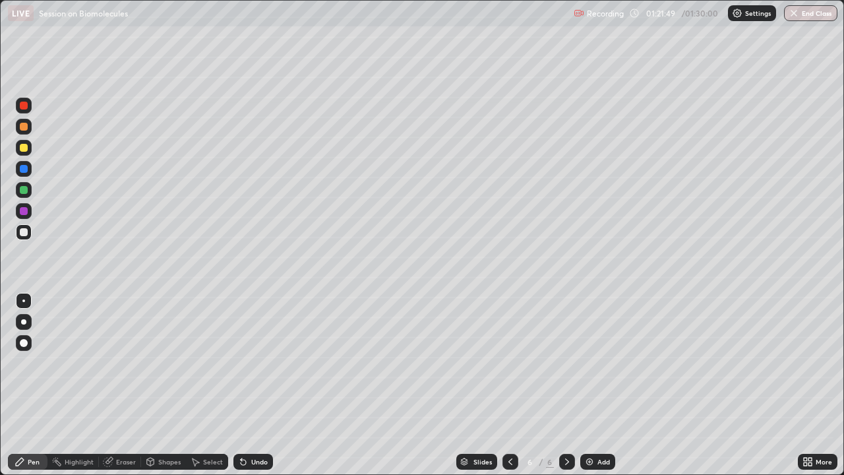
click at [18, 363] on icon at bounding box center [20, 462] width 8 height 8
click at [21, 210] on div at bounding box center [24, 211] width 8 height 8
click at [26, 125] on div at bounding box center [24, 127] width 8 height 8
click at [158, 363] on div "Shapes" at bounding box center [169, 461] width 22 height 7
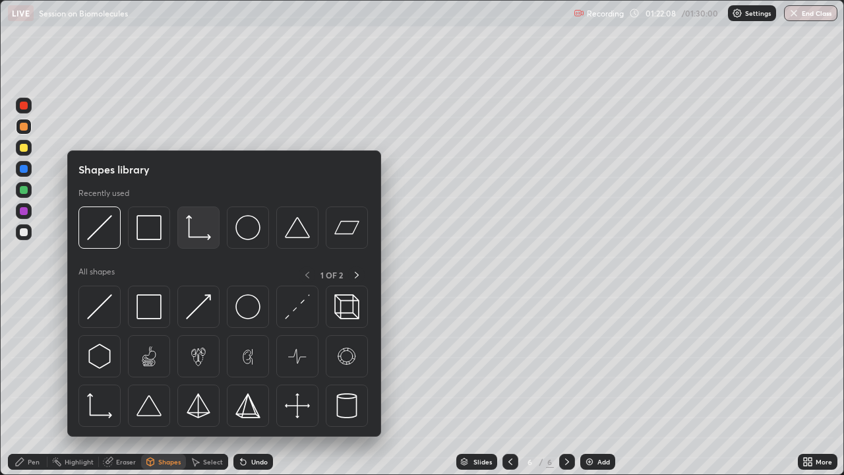
click at [196, 241] on div at bounding box center [198, 227] width 42 height 42
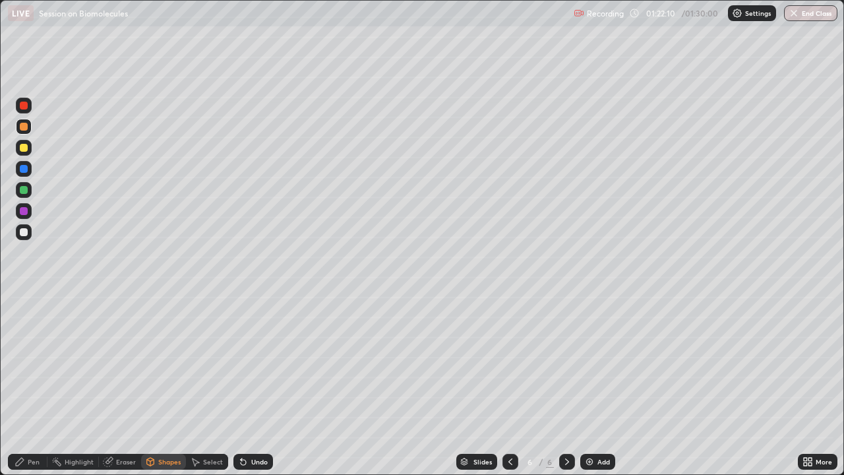
click at [253, 363] on div "Undo" at bounding box center [259, 461] width 16 height 7
click at [23, 233] on div at bounding box center [24, 232] width 8 height 8
click at [254, 363] on div "Undo" at bounding box center [259, 461] width 16 height 7
click at [20, 363] on icon at bounding box center [20, 462] width 8 height 8
click at [20, 214] on div at bounding box center [24, 211] width 16 height 16
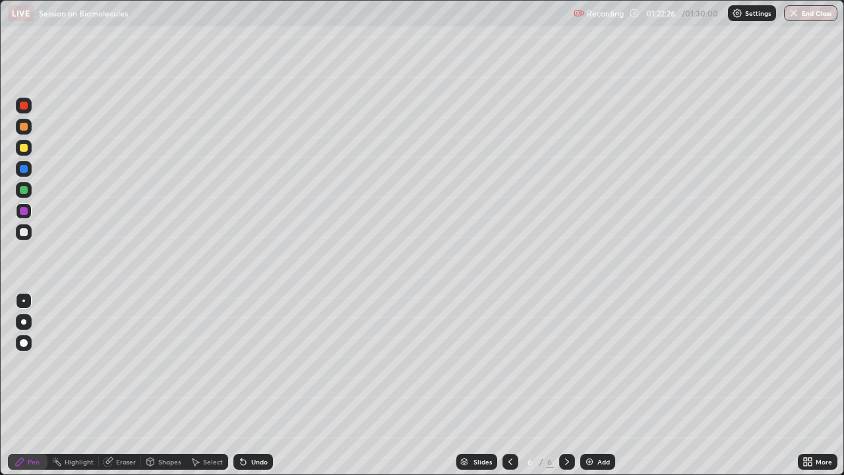
click at [22, 320] on div at bounding box center [23, 321] width 5 height 5
click at [24, 301] on div at bounding box center [23, 300] width 3 height 3
click at [22, 236] on div at bounding box center [24, 232] width 16 height 16
click at [24, 150] on div at bounding box center [24, 148] width 8 height 8
click at [254, 363] on div "Undo" at bounding box center [259, 461] width 16 height 7
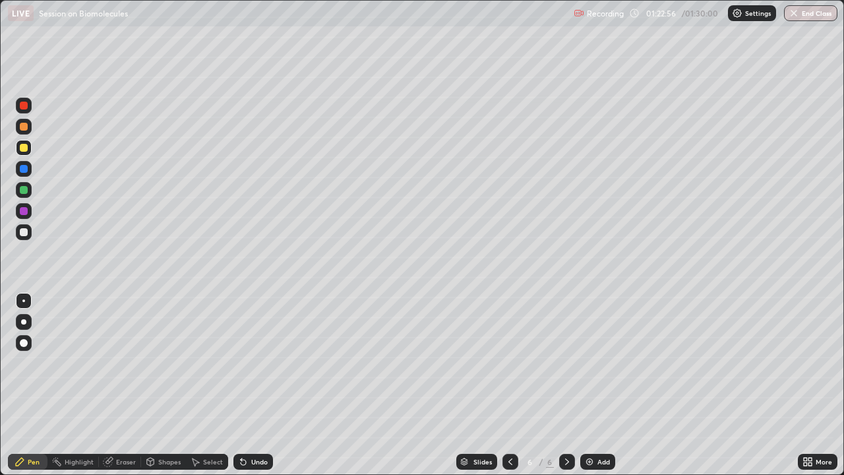
click at [123, 363] on div "Eraser" at bounding box center [126, 461] width 20 height 7
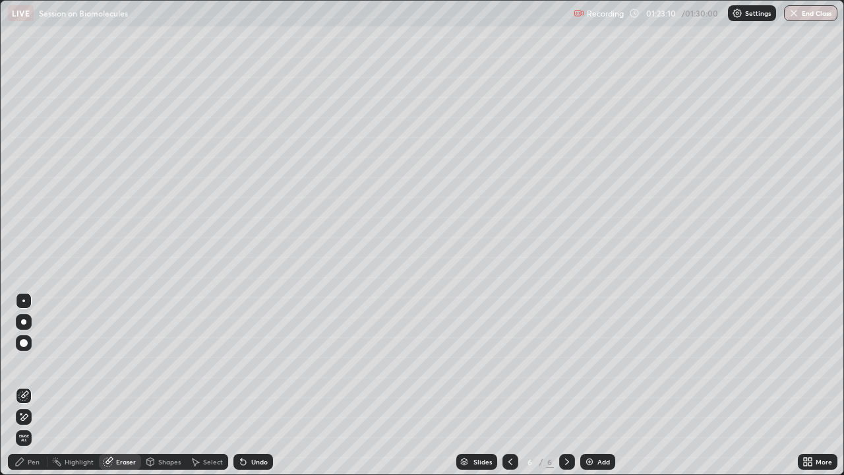
click at [16, 363] on div "Pen" at bounding box center [28, 462] width 40 height 16
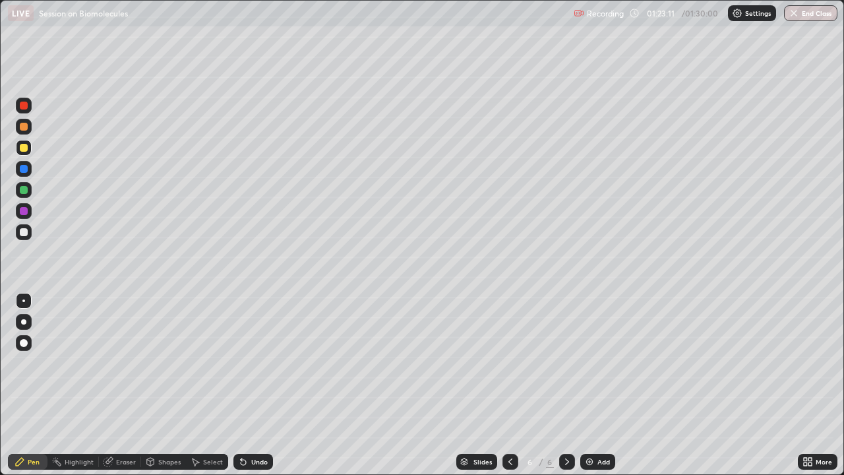
click at [24, 193] on div at bounding box center [24, 190] width 8 height 8
click at [251, 363] on div "Undo" at bounding box center [259, 461] width 16 height 7
click at [253, 363] on div "Undo" at bounding box center [259, 461] width 16 height 7
click at [254, 363] on div "Undo" at bounding box center [259, 461] width 16 height 7
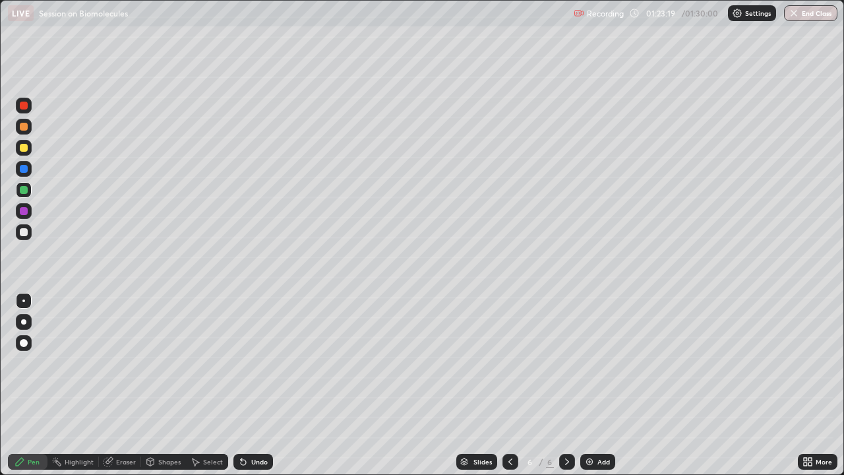
click at [254, 363] on div "Undo" at bounding box center [259, 461] width 16 height 7
click at [255, 363] on div "Undo" at bounding box center [259, 461] width 16 height 7
click at [22, 109] on div at bounding box center [24, 106] width 8 height 8
click at [258, 363] on div "Undo" at bounding box center [253, 462] width 40 height 16
click at [210, 363] on div "Select" at bounding box center [213, 461] width 20 height 7
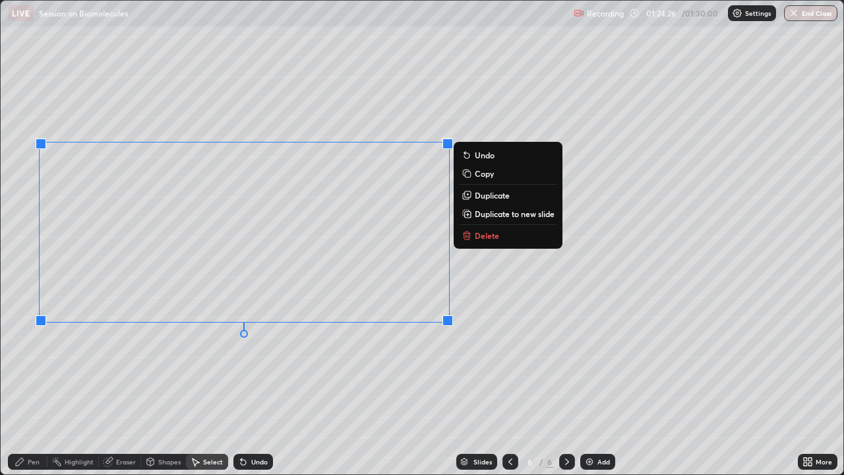
click at [239, 363] on div "0 ° Undo Copy Duplicate Duplicate to new slide Delete" at bounding box center [422, 237] width 843 height 473
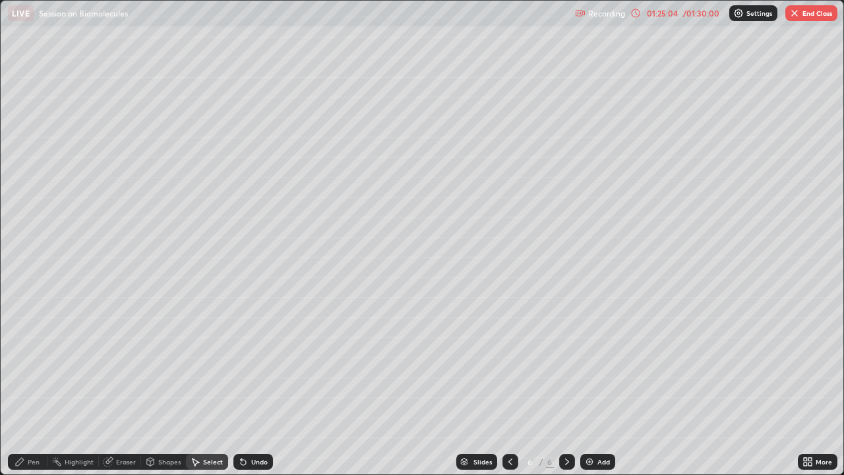
click at [36, 363] on div "Pen" at bounding box center [28, 462] width 40 height 16
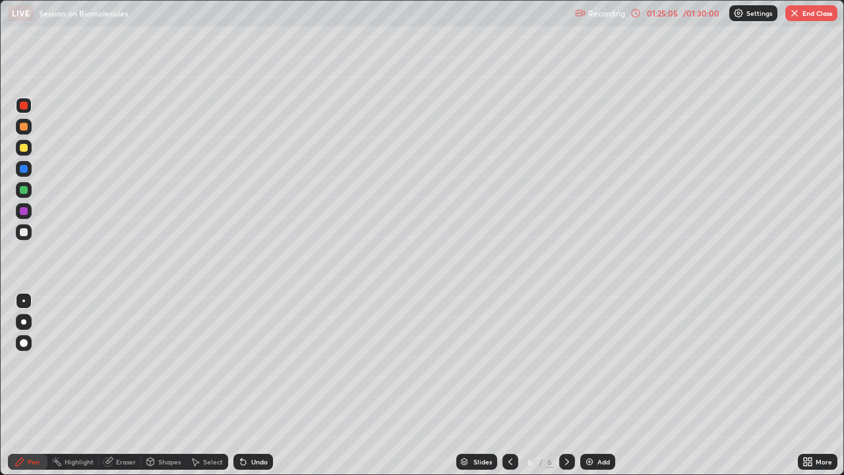
click at [25, 188] on div at bounding box center [24, 190] width 8 height 8
click at [171, 363] on div "Shapes" at bounding box center [163, 462] width 45 height 16
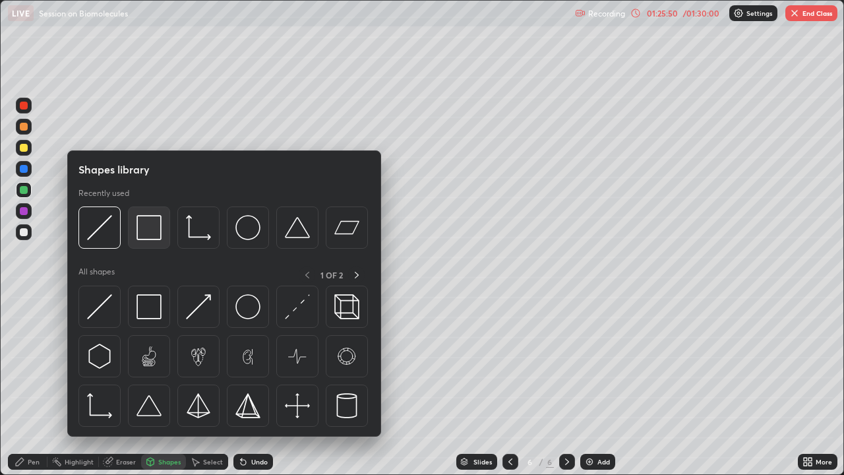
click at [153, 232] on img at bounding box center [148, 227] width 25 height 25
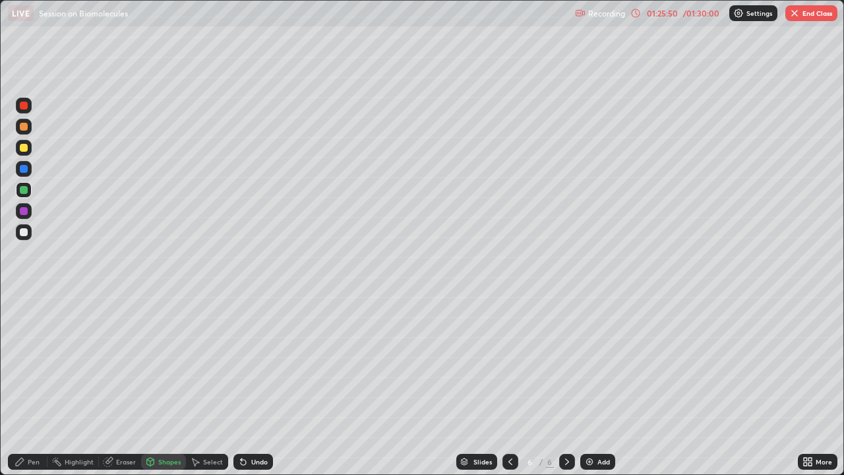
click at [30, 233] on div at bounding box center [24, 232] width 16 height 16
click at [251, 363] on div "Undo" at bounding box center [259, 461] width 16 height 7
click at [37, 363] on div "Pen" at bounding box center [34, 461] width 12 height 7
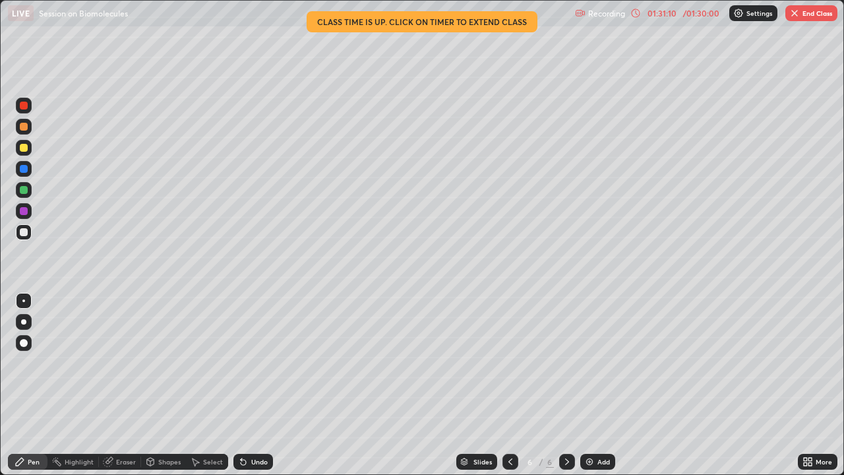
click at [802, 18] on button "End Class" at bounding box center [811, 13] width 52 height 16
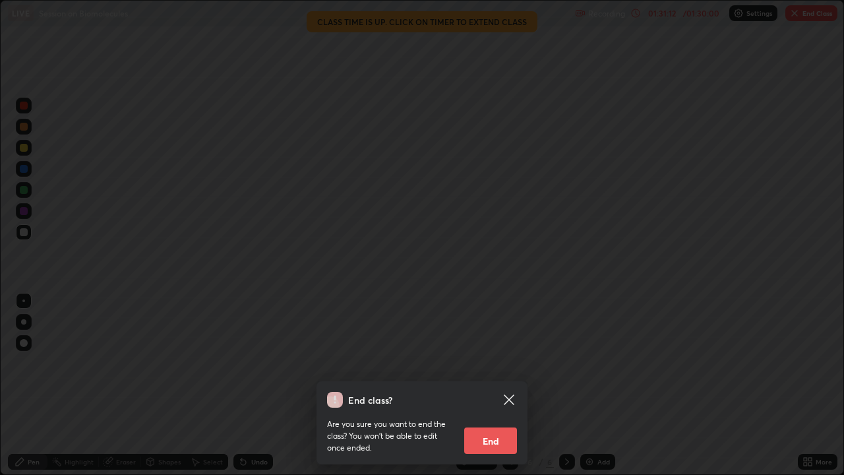
click at [500, 363] on button "End" at bounding box center [490, 440] width 53 height 26
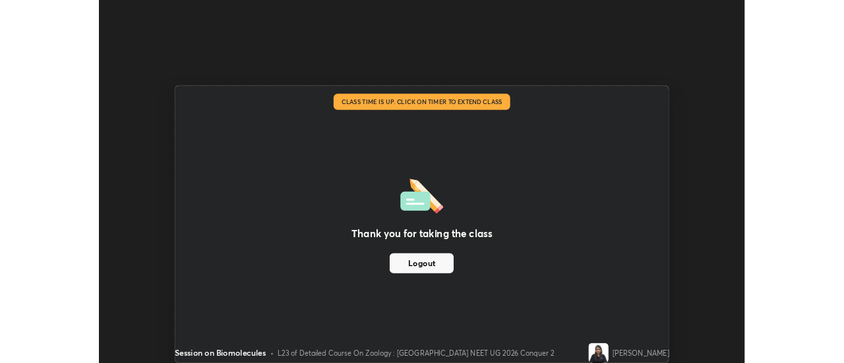
scroll to position [65562, 65081]
